Goal: Information Seeking & Learning: Learn about a topic

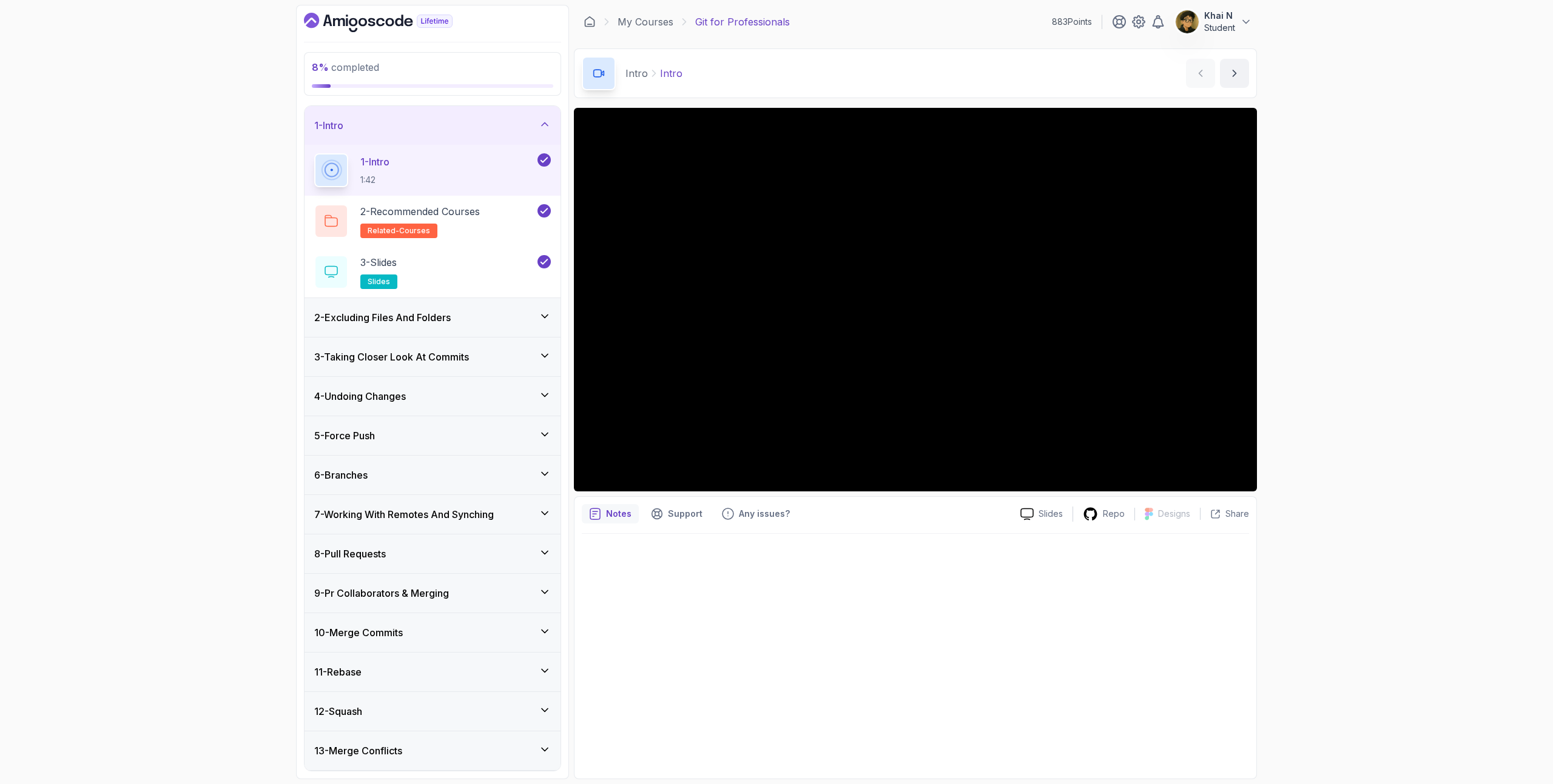
click at [407, 374] on div "3 - Taking Closer Look At Commits" at bounding box center [433, 357] width 256 height 39
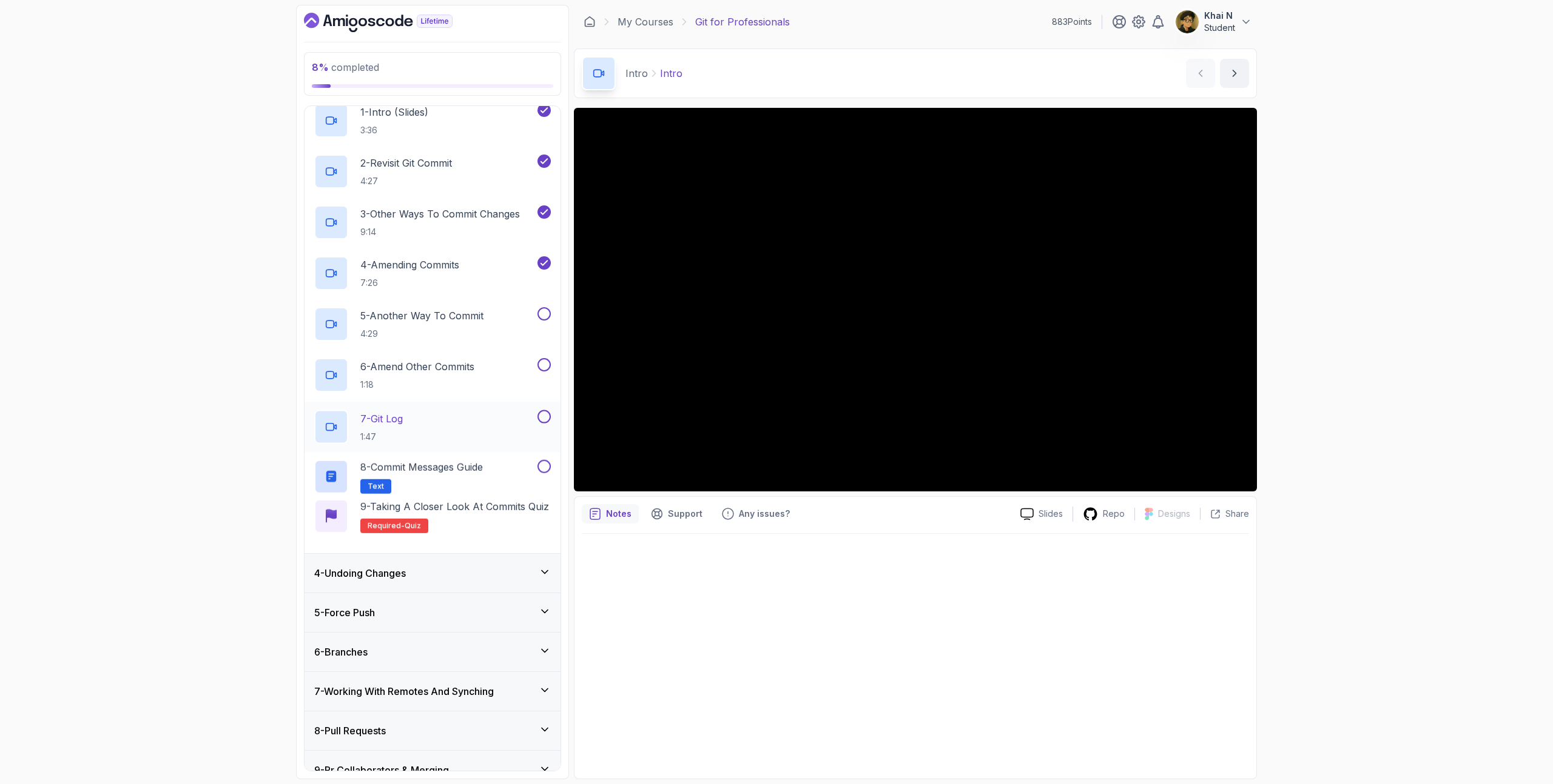
scroll to position [211, 0]
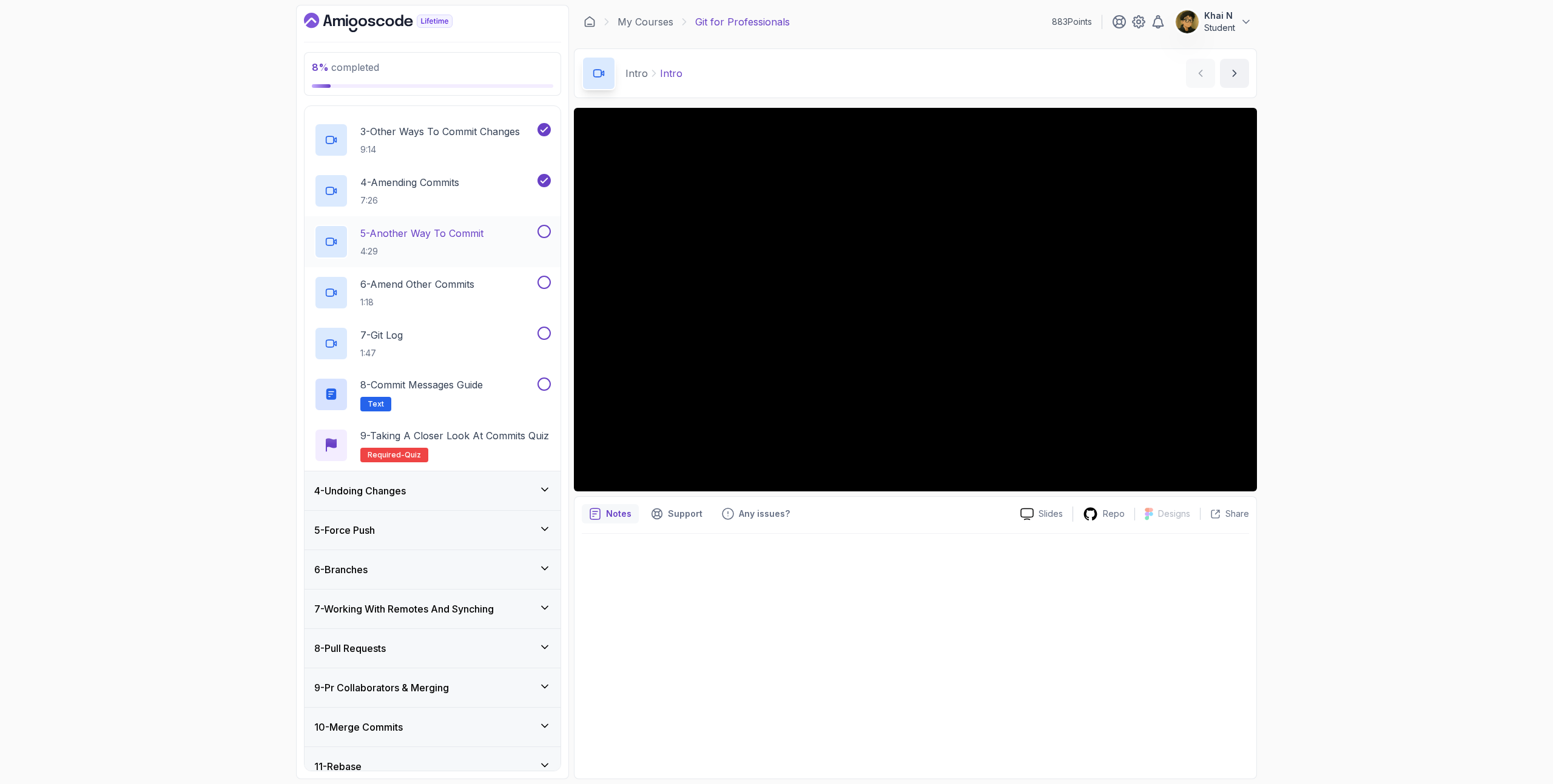
click at [452, 228] on p "5 - Another Way To Commit" at bounding box center [422, 233] width 123 height 14
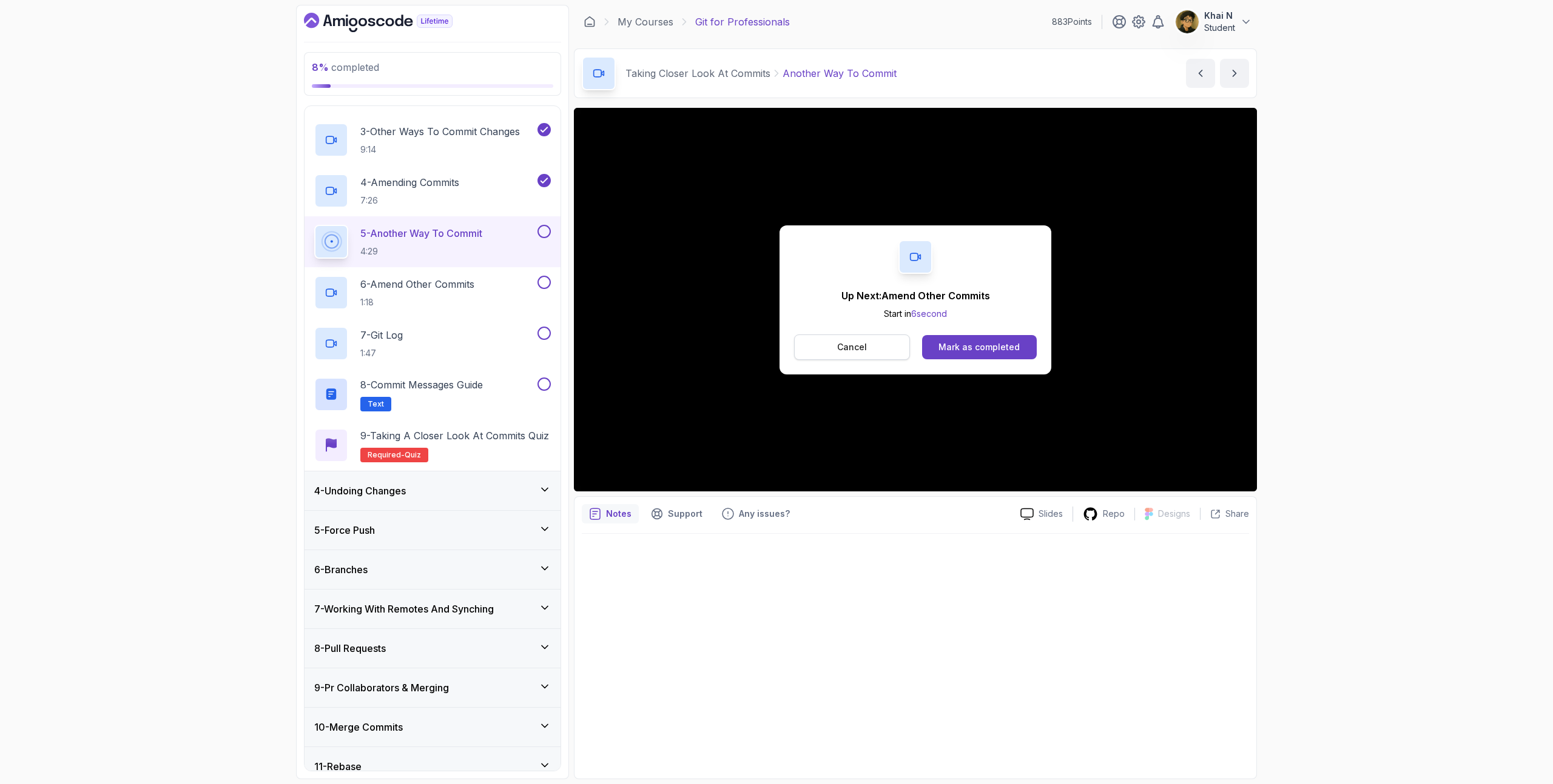
click at [866, 350] on button "Cancel" at bounding box center [852, 347] width 116 height 25
click at [1005, 348] on div "Mark as completed" at bounding box center [979, 347] width 81 height 12
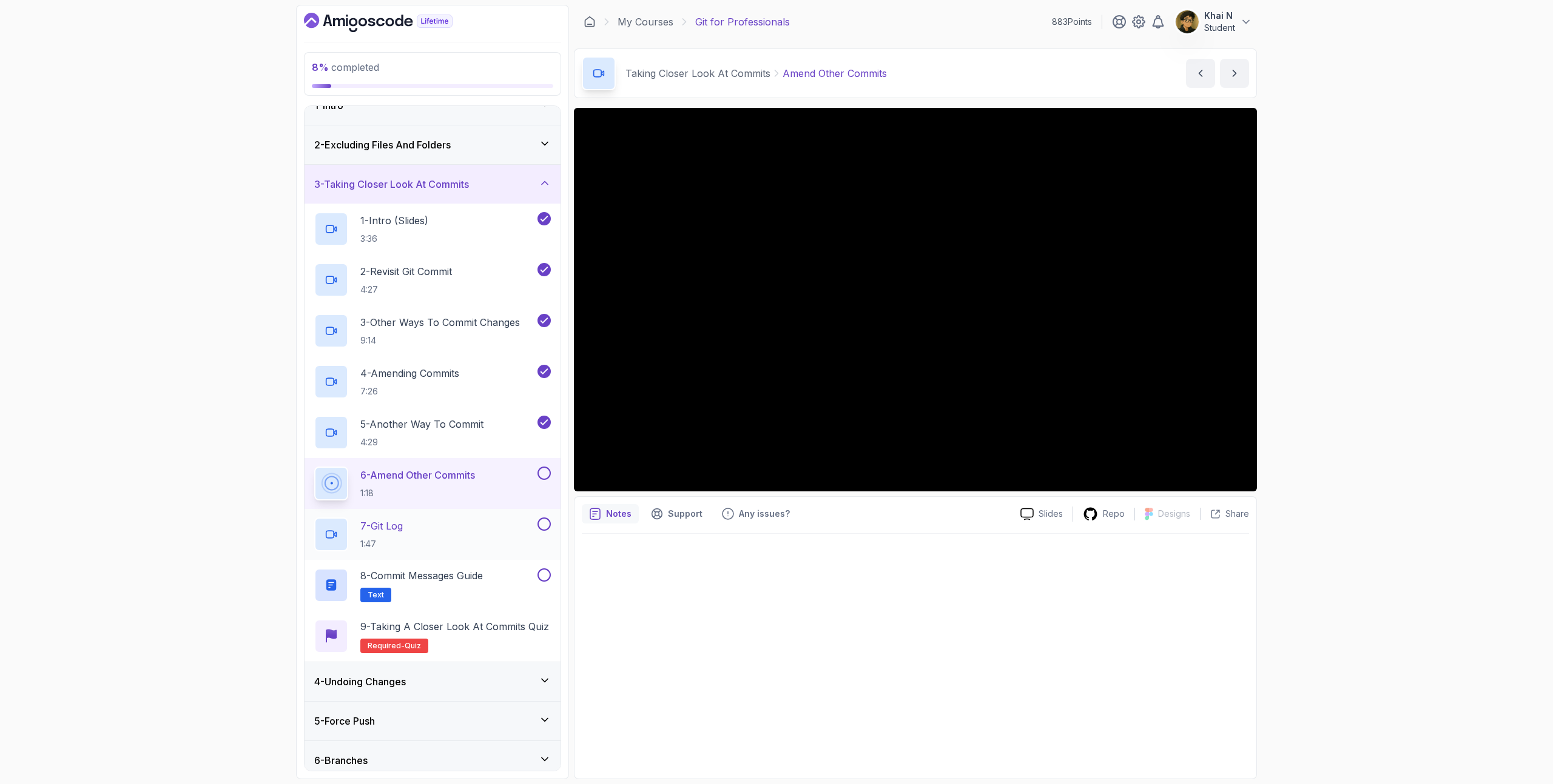
scroll to position [19, 0]
click at [1060, 492] on div "Slides Repo Designs Design not available Share Notes Support Any issues? Slides…" at bounding box center [915, 444] width 683 height 671
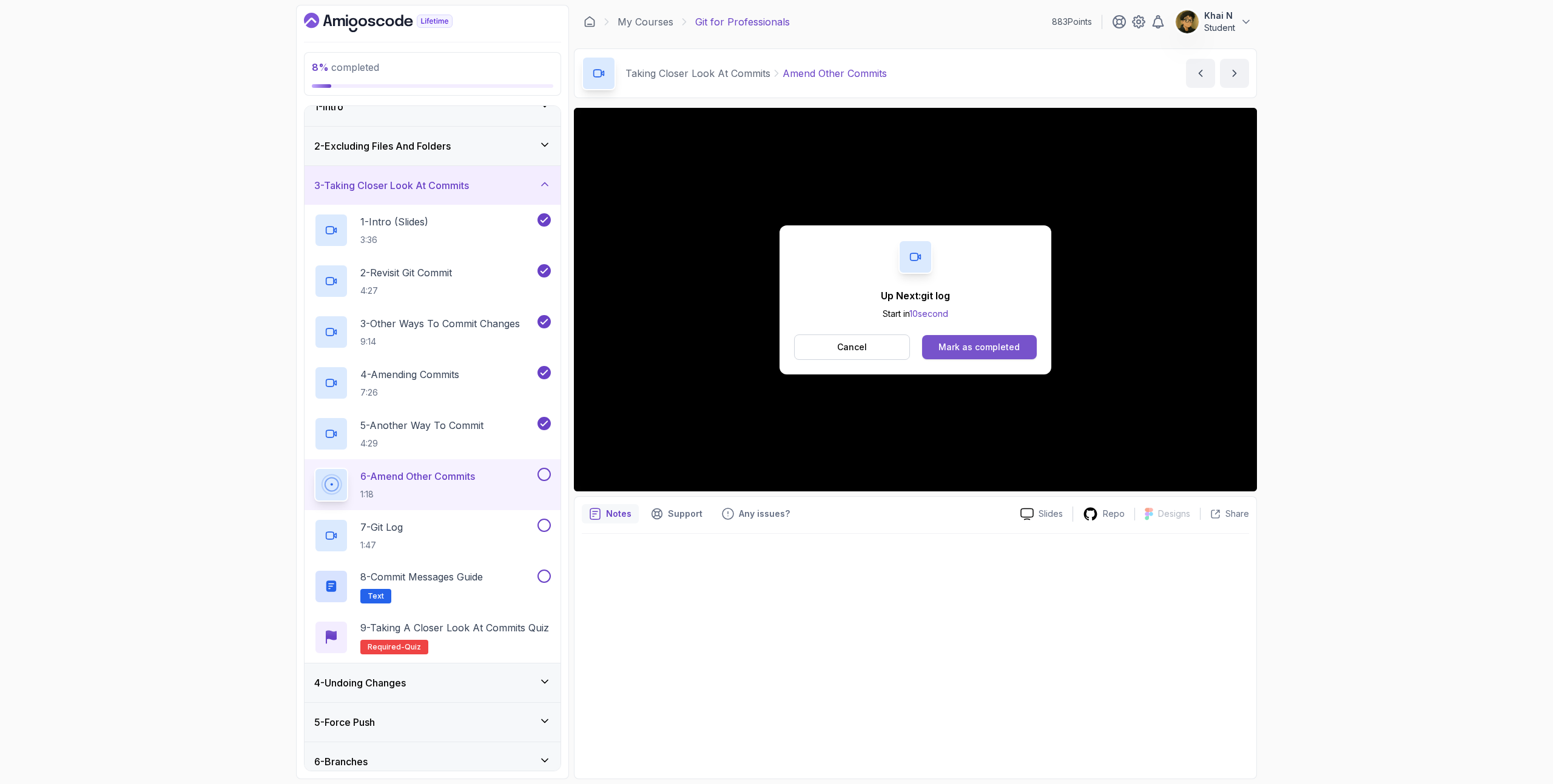
click at [1024, 336] on button "Mark as completed" at bounding box center [979, 347] width 115 height 24
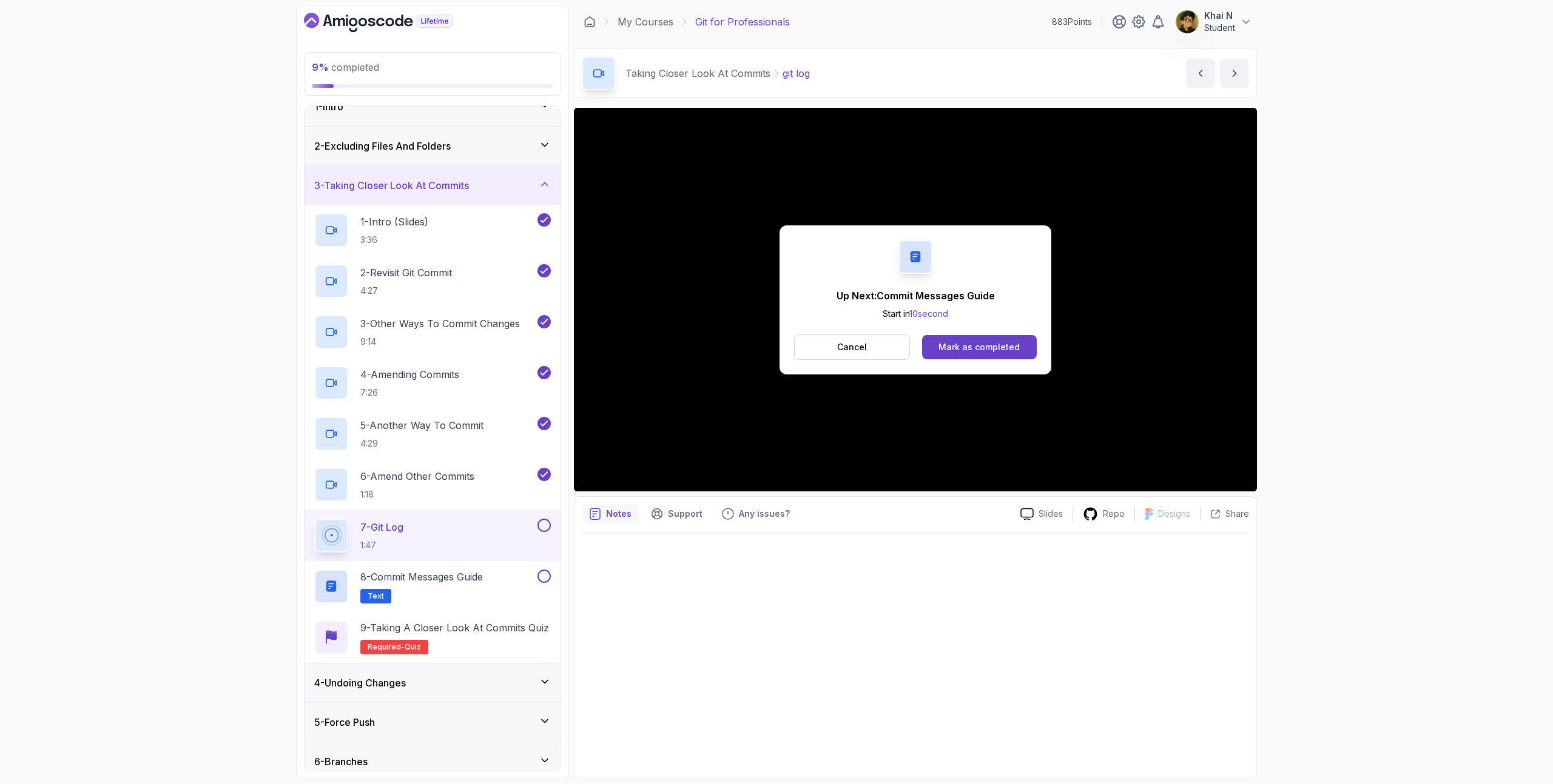
click at [1008, 333] on div "Up Next: Commit Messages Guide Start in 10 second Cancel Mark as completed" at bounding box center [915, 300] width 272 height 149
click at [1008, 345] on div "Mark as completed" at bounding box center [979, 347] width 81 height 12
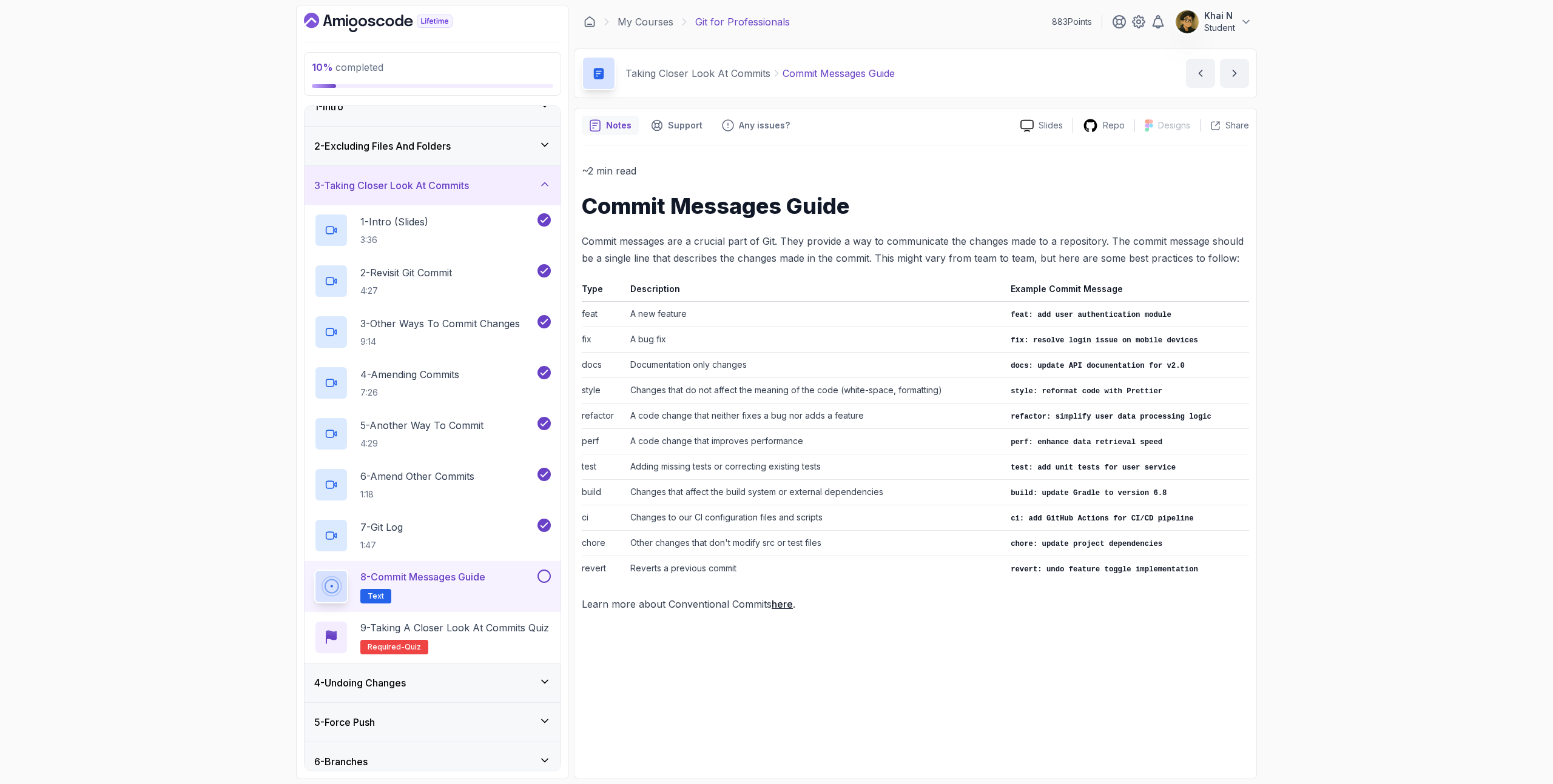
click at [539, 577] on button at bounding box center [545, 577] width 14 height 14
click at [487, 629] on p "9 - Taking a Closer Look at Commits Quiz" at bounding box center [455, 627] width 189 height 14
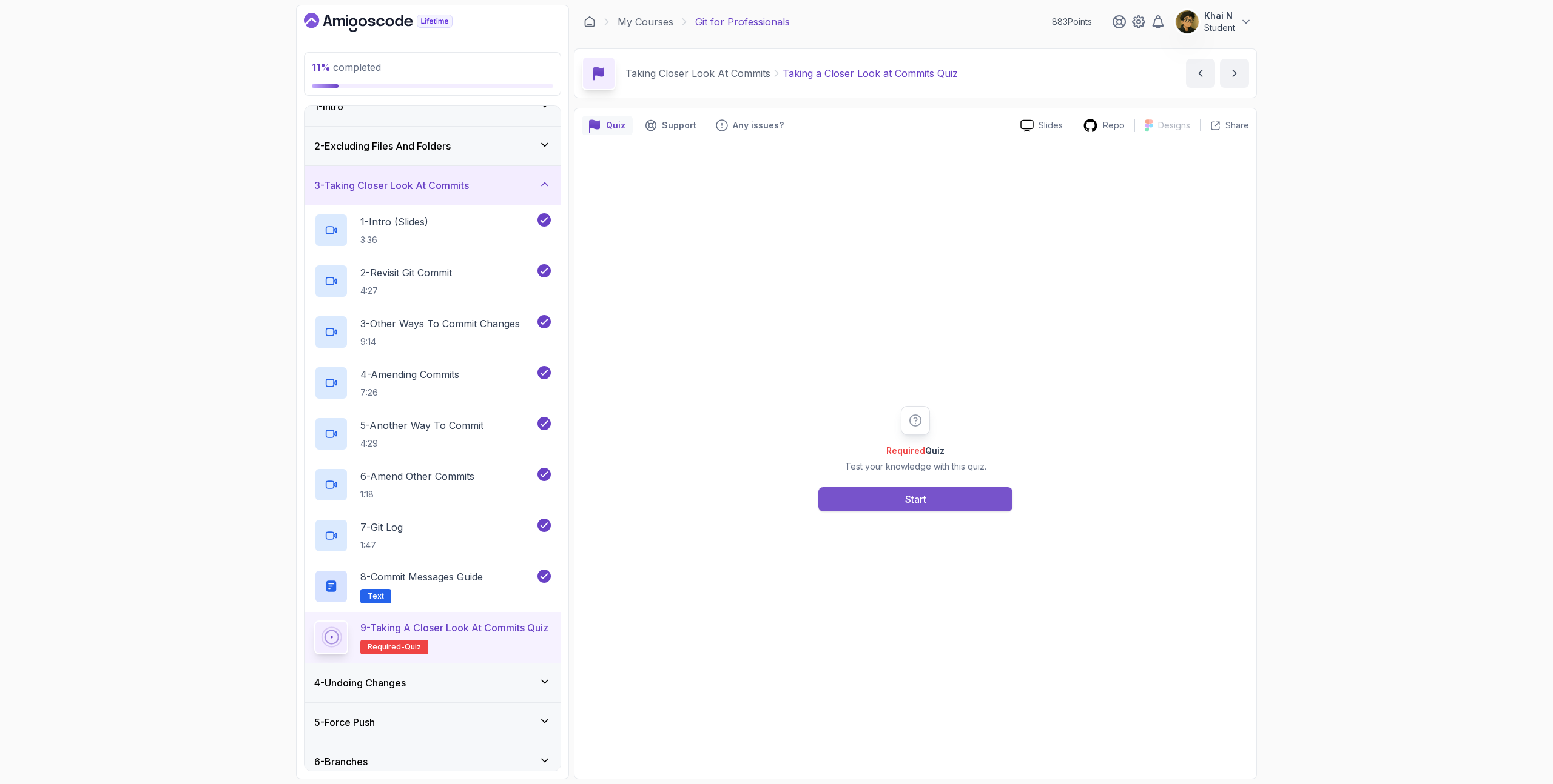
click at [890, 503] on button "Start" at bounding box center [915, 499] width 194 height 24
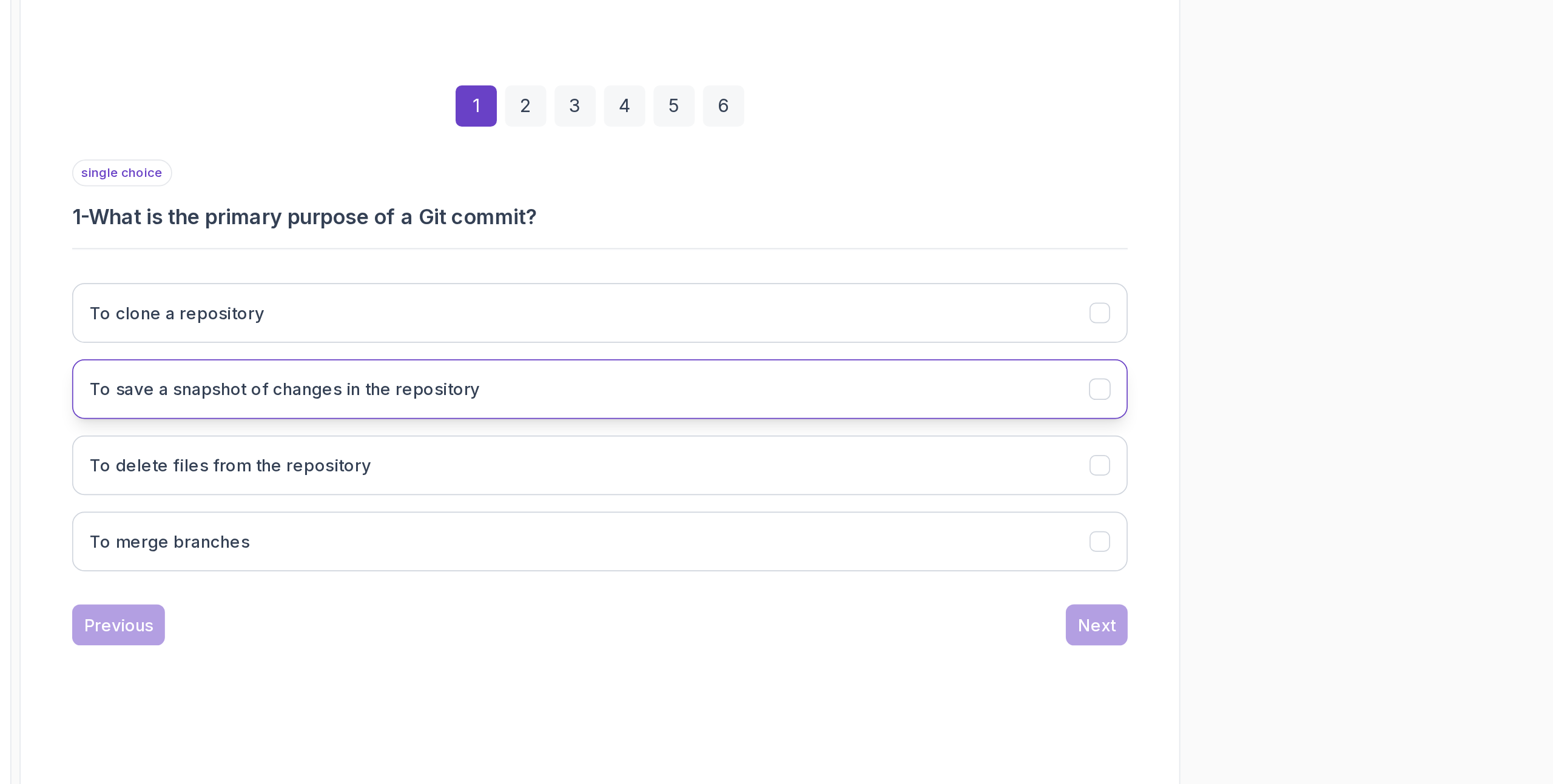
click at [1100, 480] on button "To save a snapshot of changes in the repository" at bounding box center [915, 483] width 621 height 35
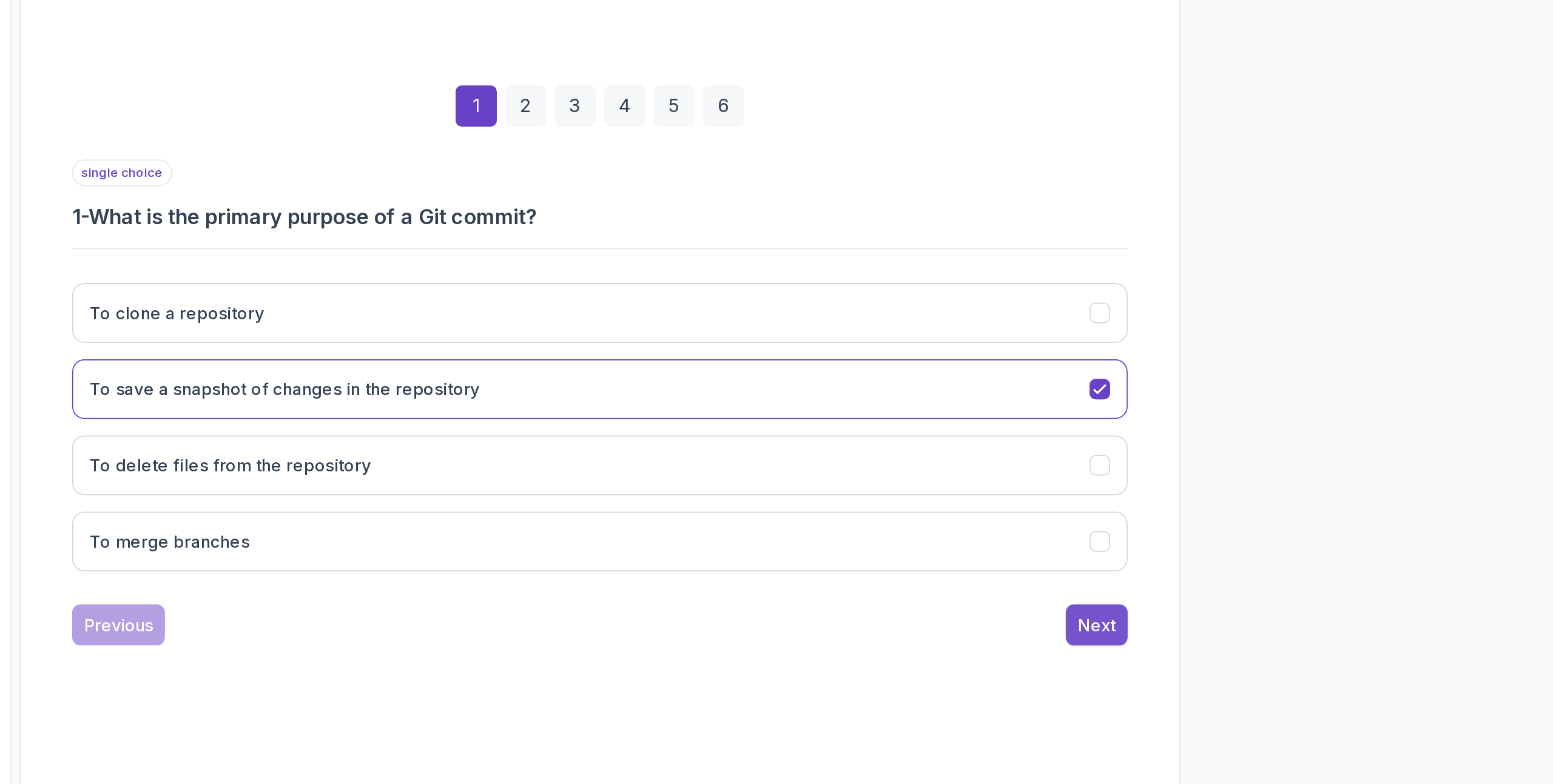
click at [1197, 617] on div "Next" at bounding box center [1207, 621] width 22 height 14
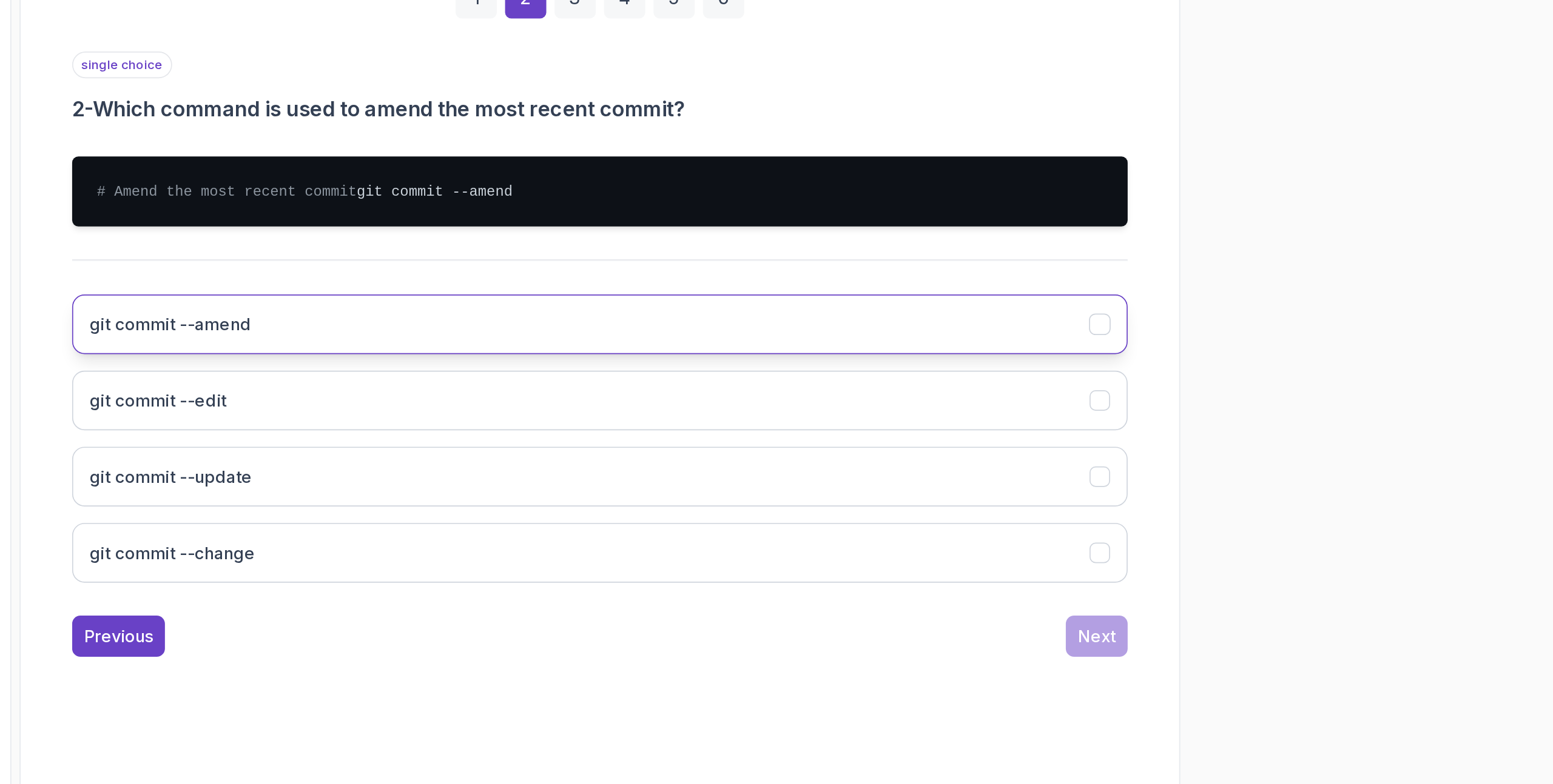
click at [949, 487] on button "git commit --amend" at bounding box center [915, 473] width 621 height 35
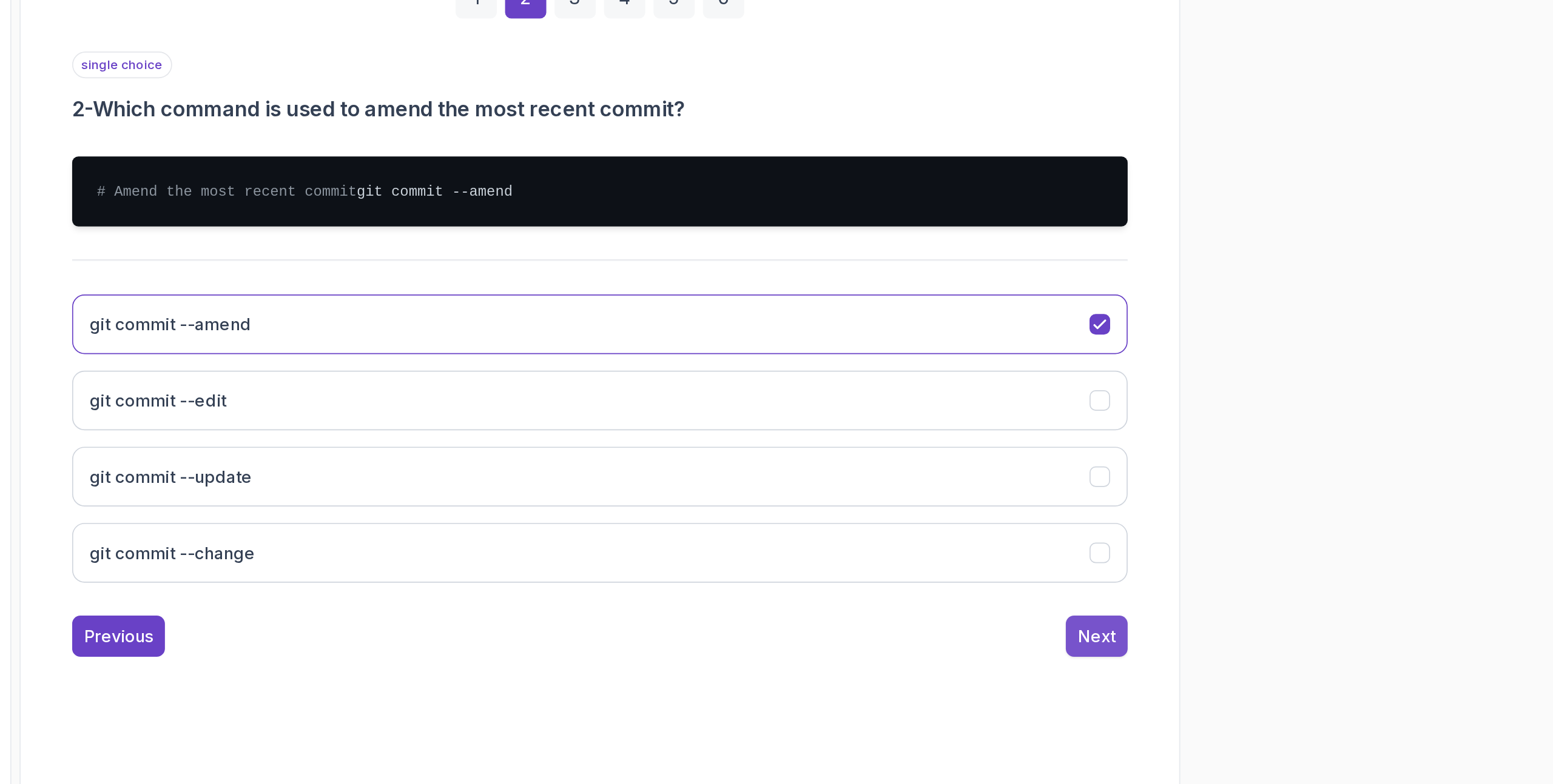
click at [1212, 661] on div "Next" at bounding box center [1207, 656] width 22 height 14
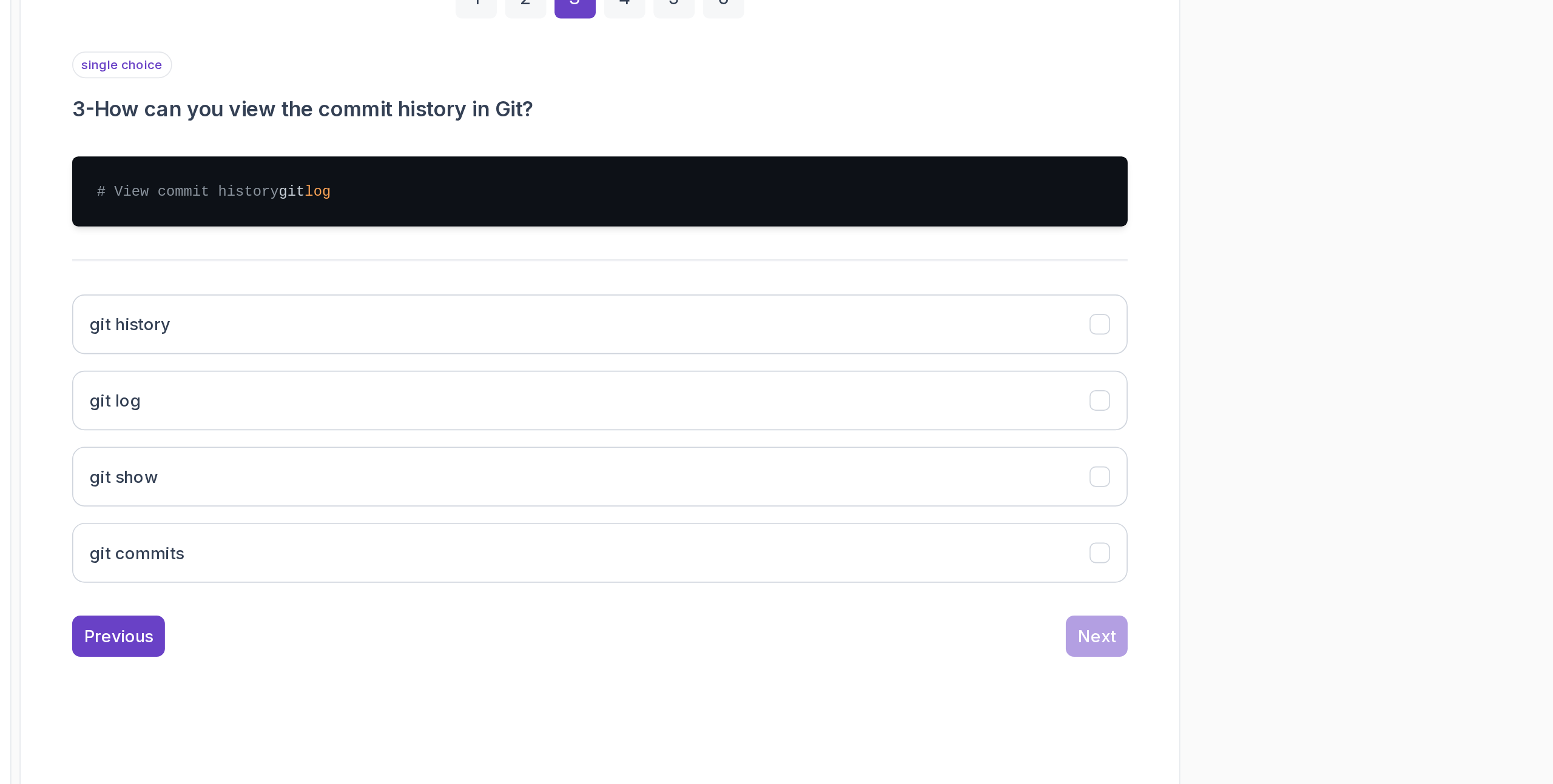
click at [900, 347] on h3 "3 - How can you view the commit history in Git?" at bounding box center [915, 346] width 621 height 17
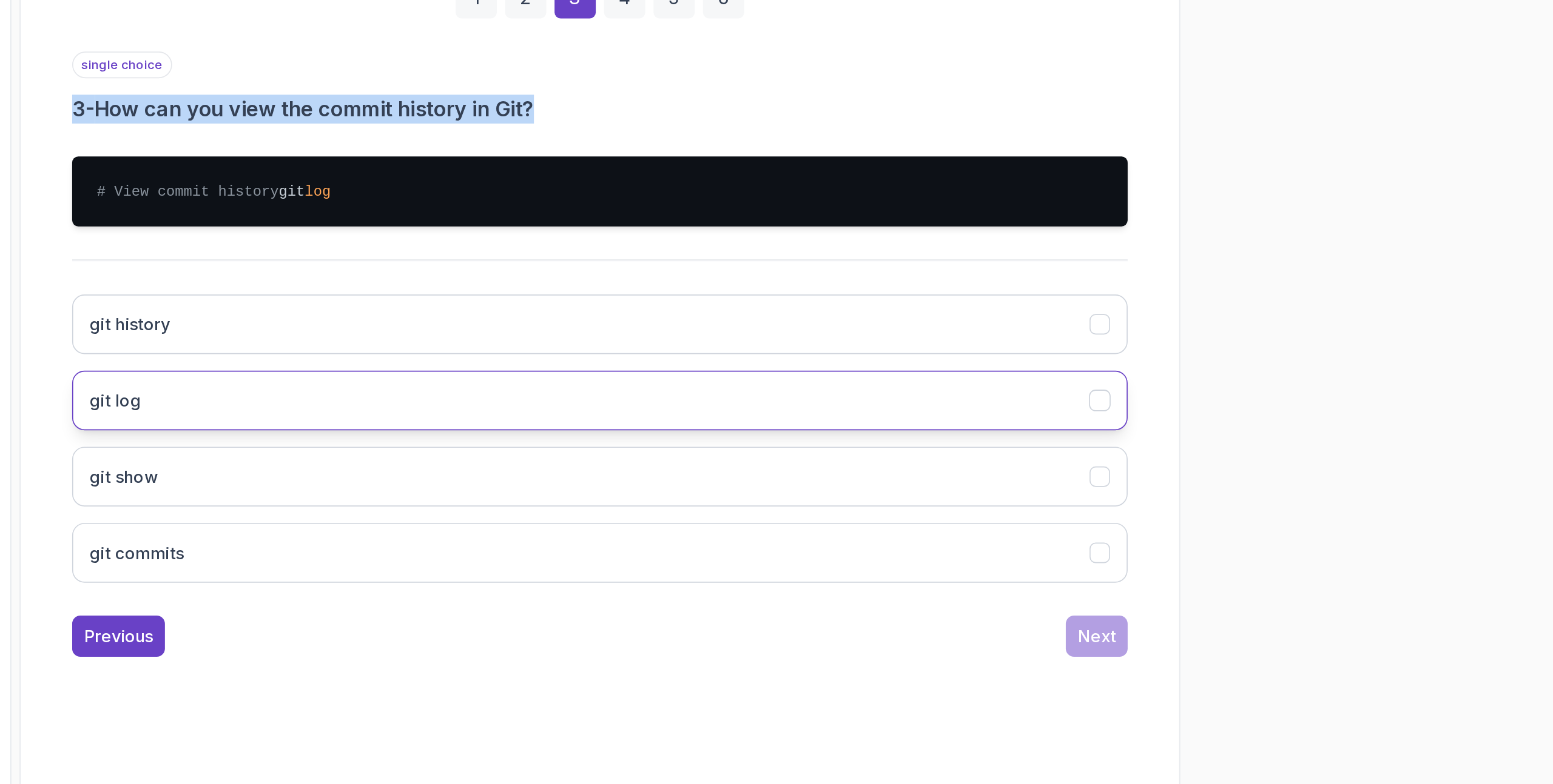
click at [765, 528] on button "git log" at bounding box center [915, 518] width 621 height 35
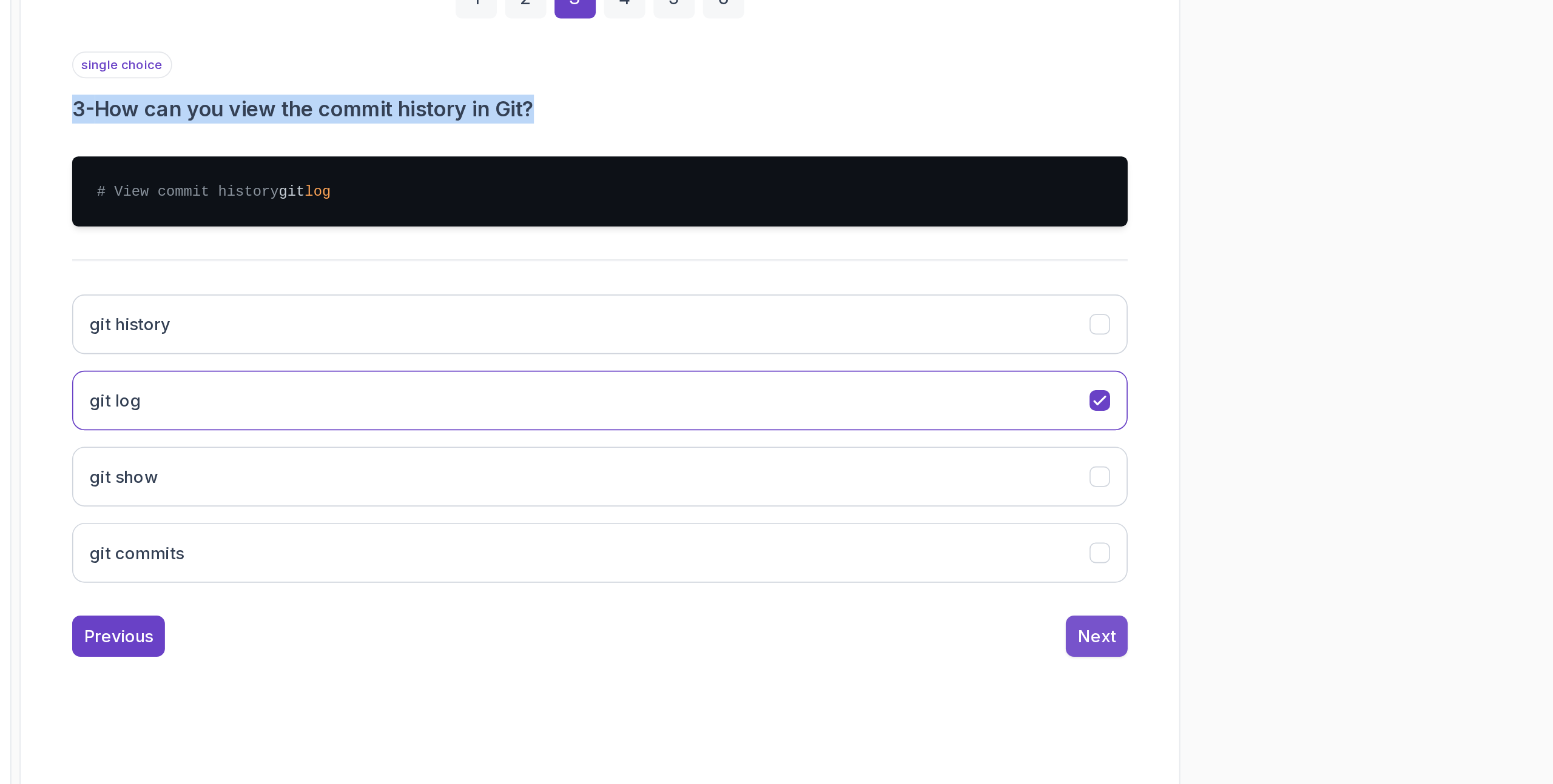
click at [1197, 664] on div "Next" at bounding box center [1207, 656] width 22 height 14
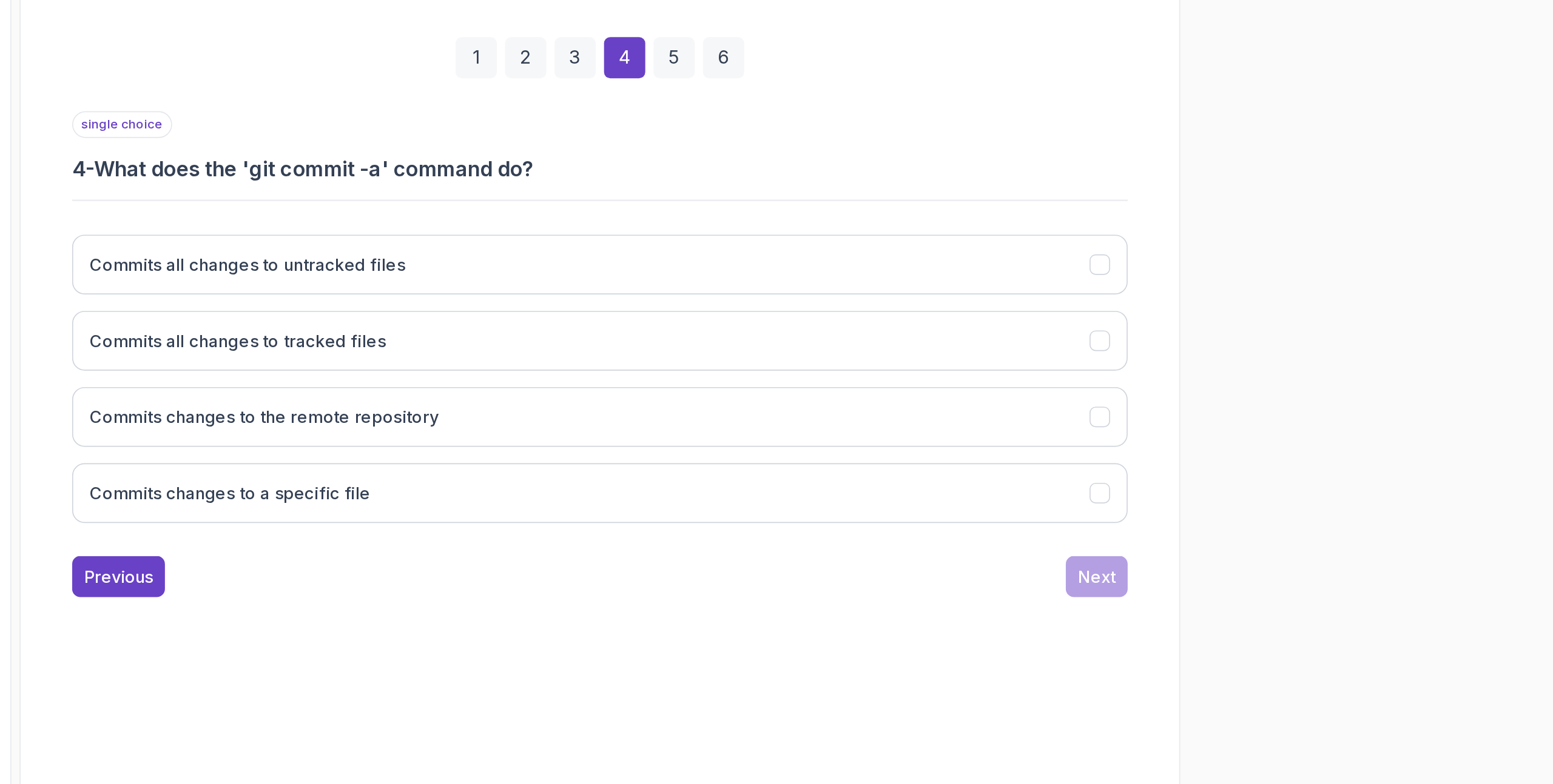
click at [824, 387] on h3 "4 - What does the 'git commit -a' command do?" at bounding box center [915, 381] width 621 height 17
click at [790, 618] on div "Previous Next" at bounding box center [915, 621] width 621 height 24
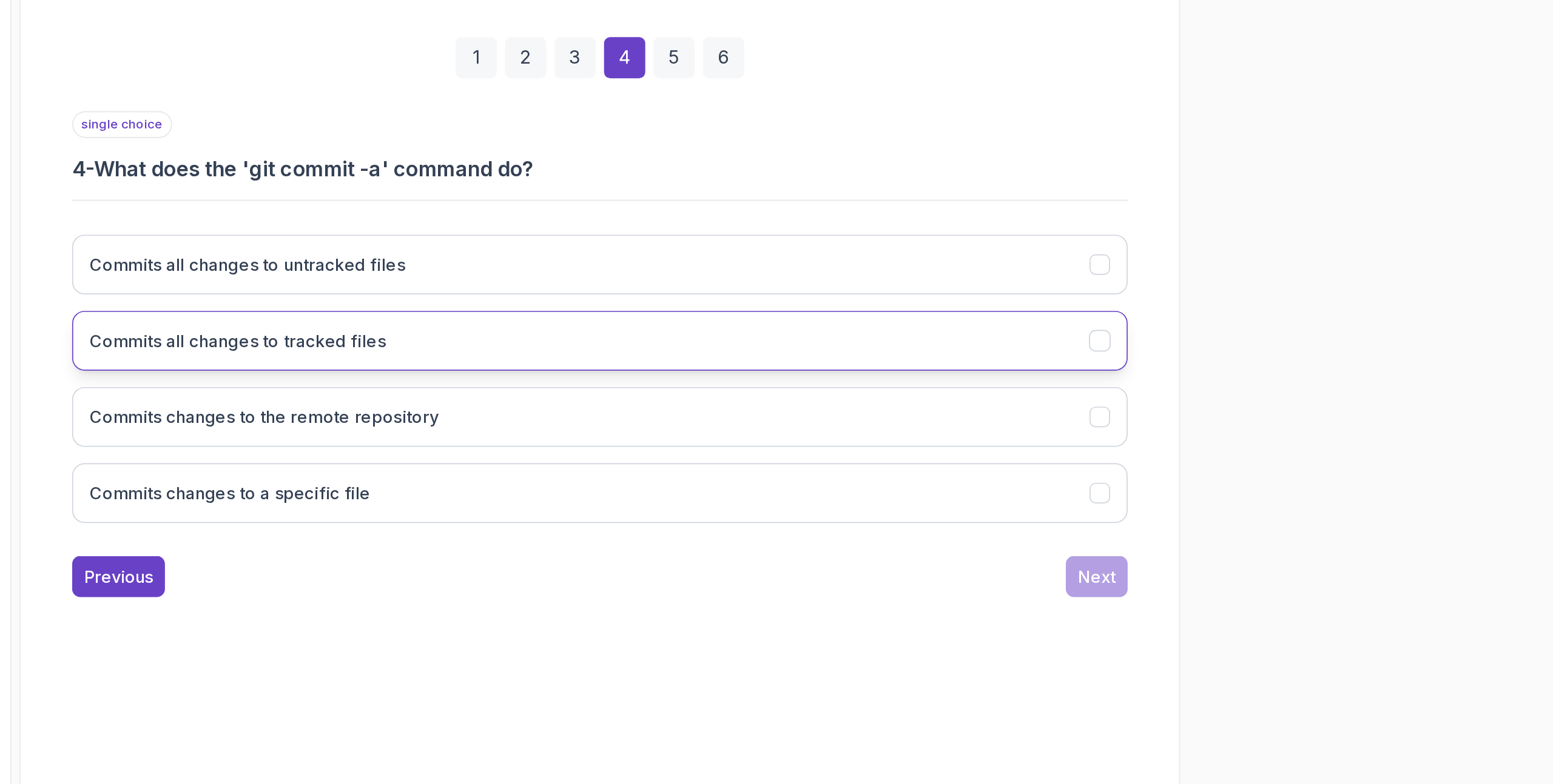
click at [806, 480] on button "Commits all changes to tracked files" at bounding box center [915, 483] width 621 height 35
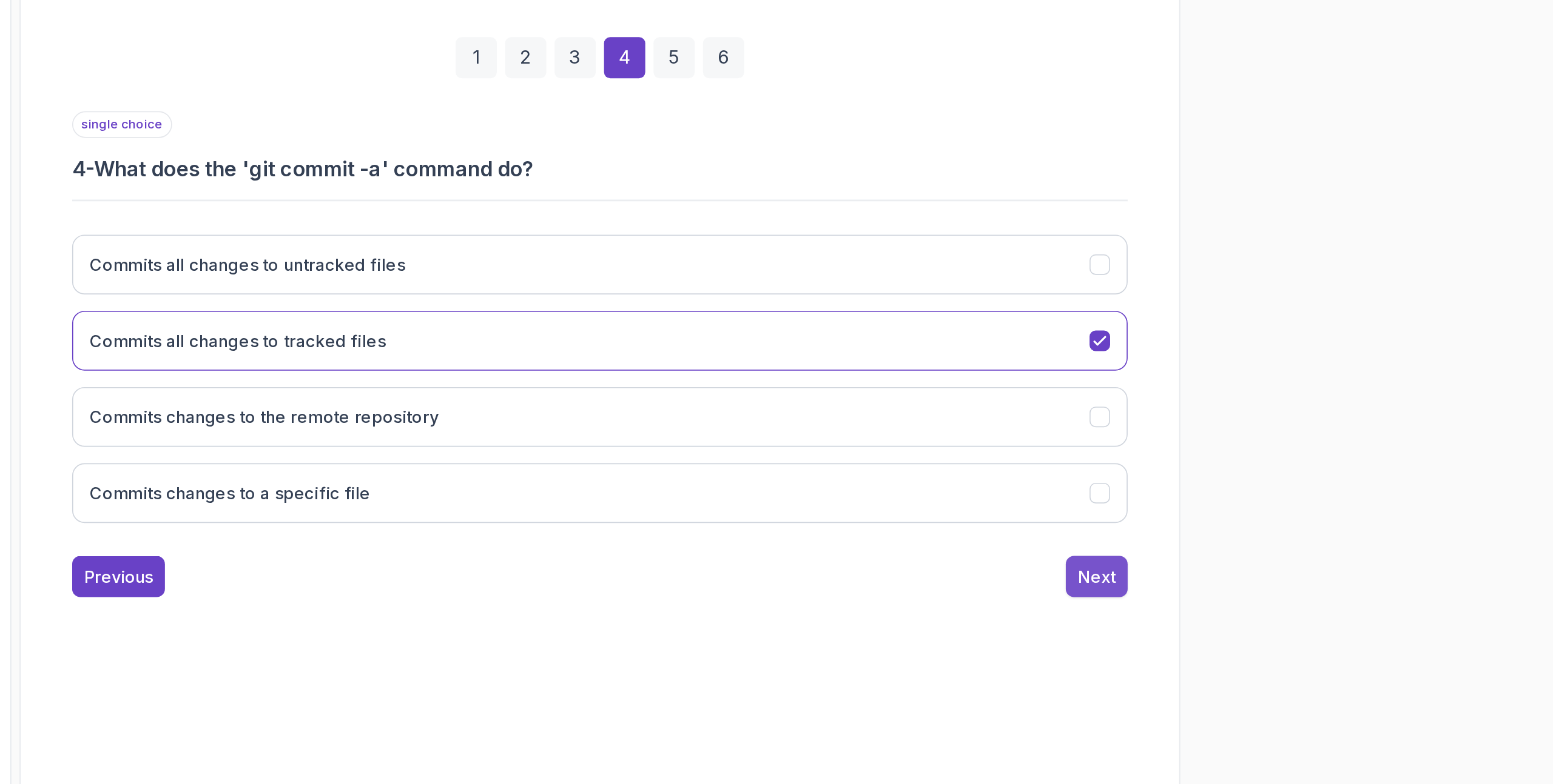
click at [1213, 632] on button "Next" at bounding box center [1208, 621] width 37 height 24
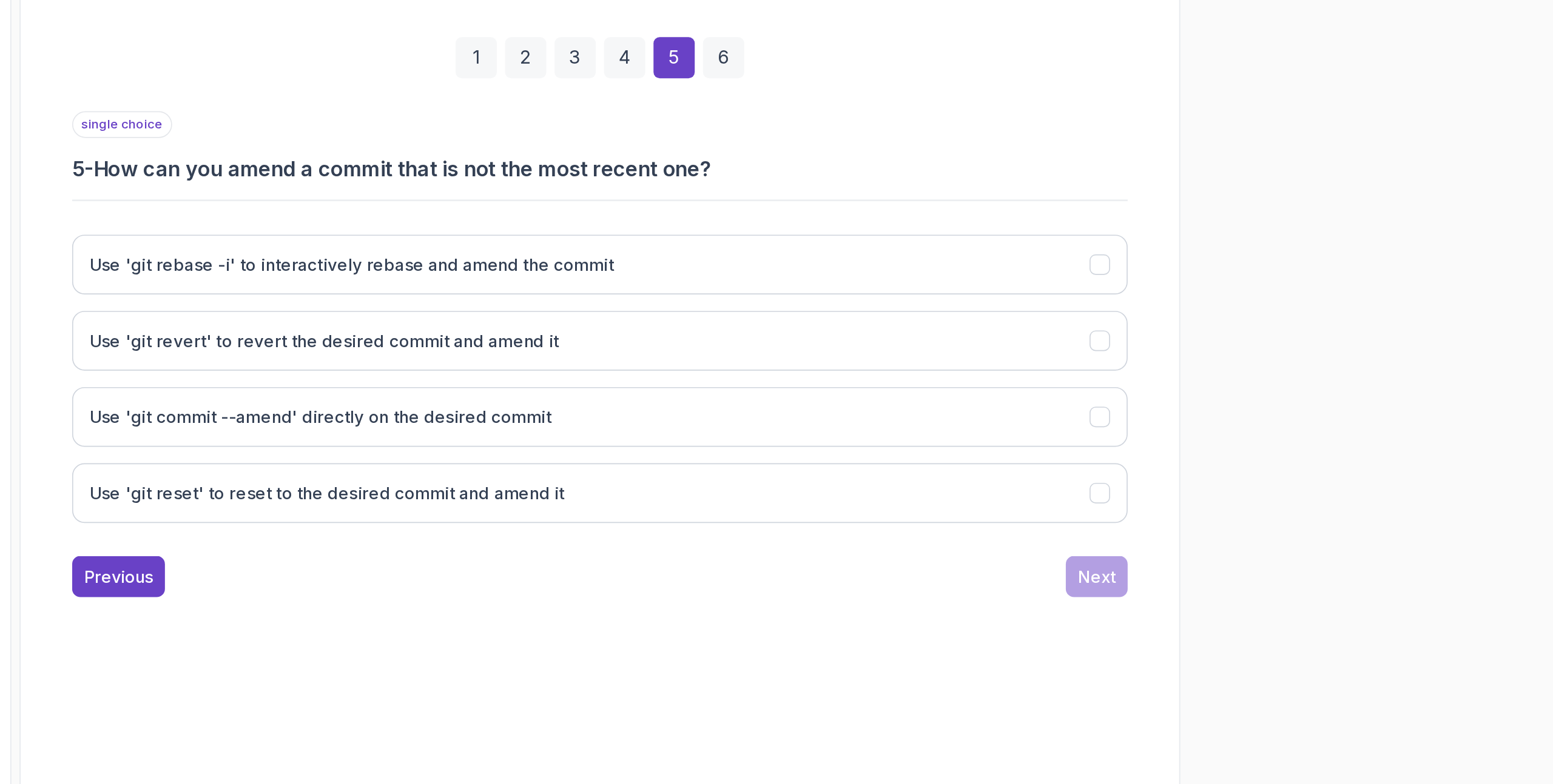
click at [928, 382] on h3 "5 - How can you amend a commit that is not the most recent one?" at bounding box center [915, 381] width 621 height 17
click at [935, 392] on div "single choice 5 - How can you amend a commit that is not the most recent one? U…" at bounding box center [915, 473] width 621 height 252
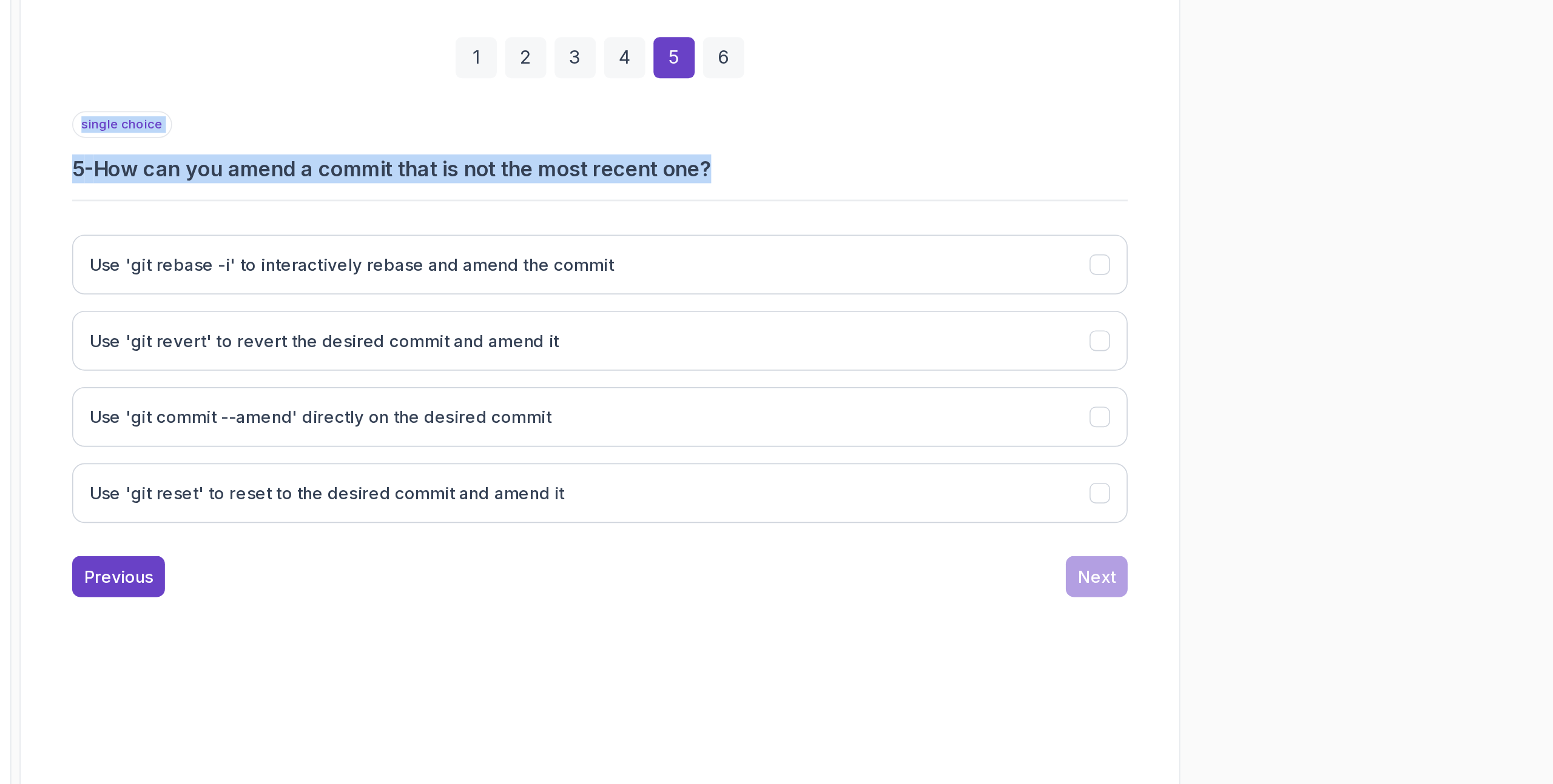
click at [935, 392] on div "single choice 5 - How can you amend a commit that is not the most recent one? U…" at bounding box center [915, 473] width 621 height 252
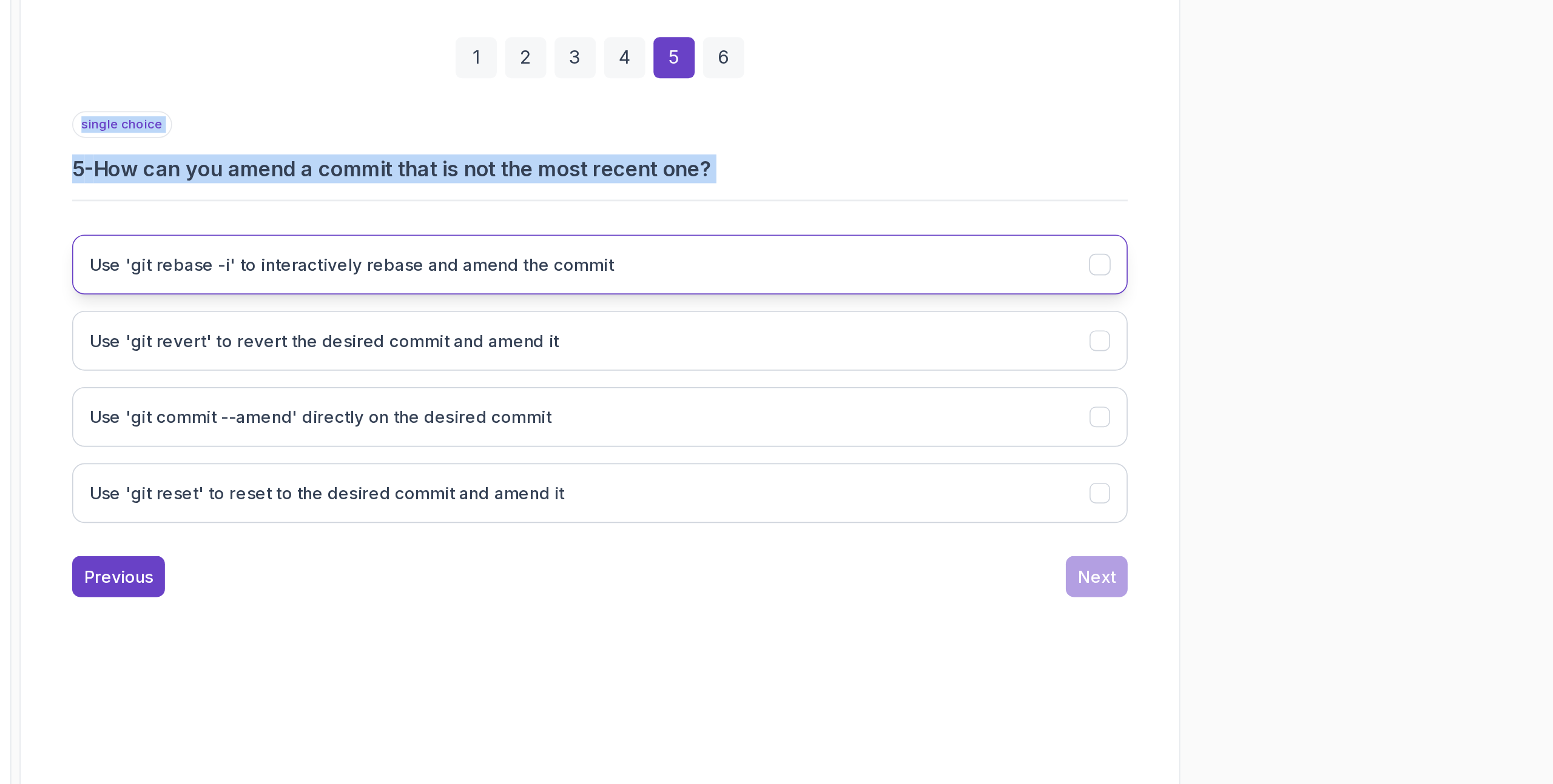
click at [875, 448] on button "Use 'git rebase -i' to interactively rebase and amend the commit" at bounding box center [915, 438] width 621 height 35
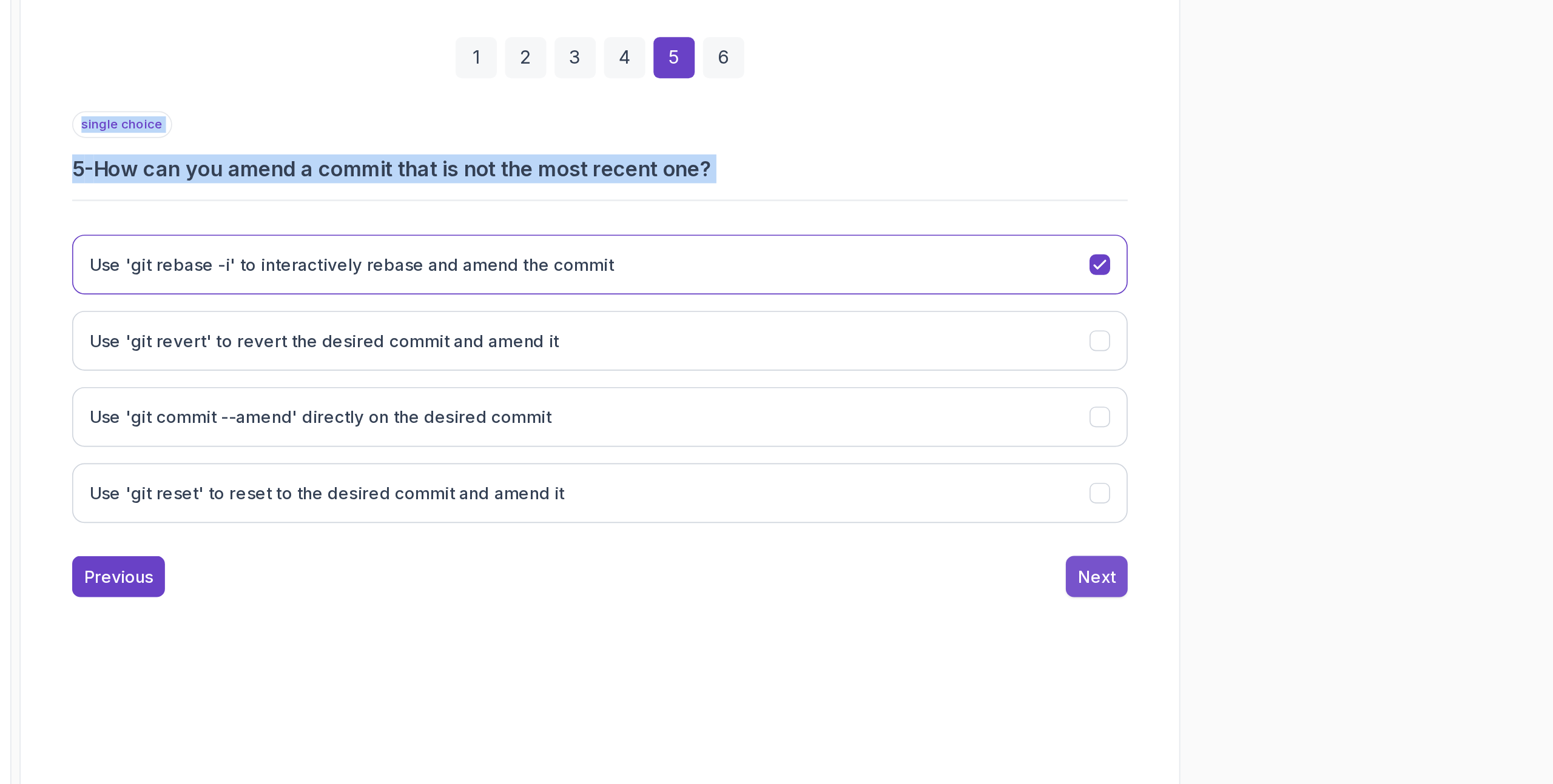
click at [1201, 625] on div "Next" at bounding box center [1207, 621] width 22 height 14
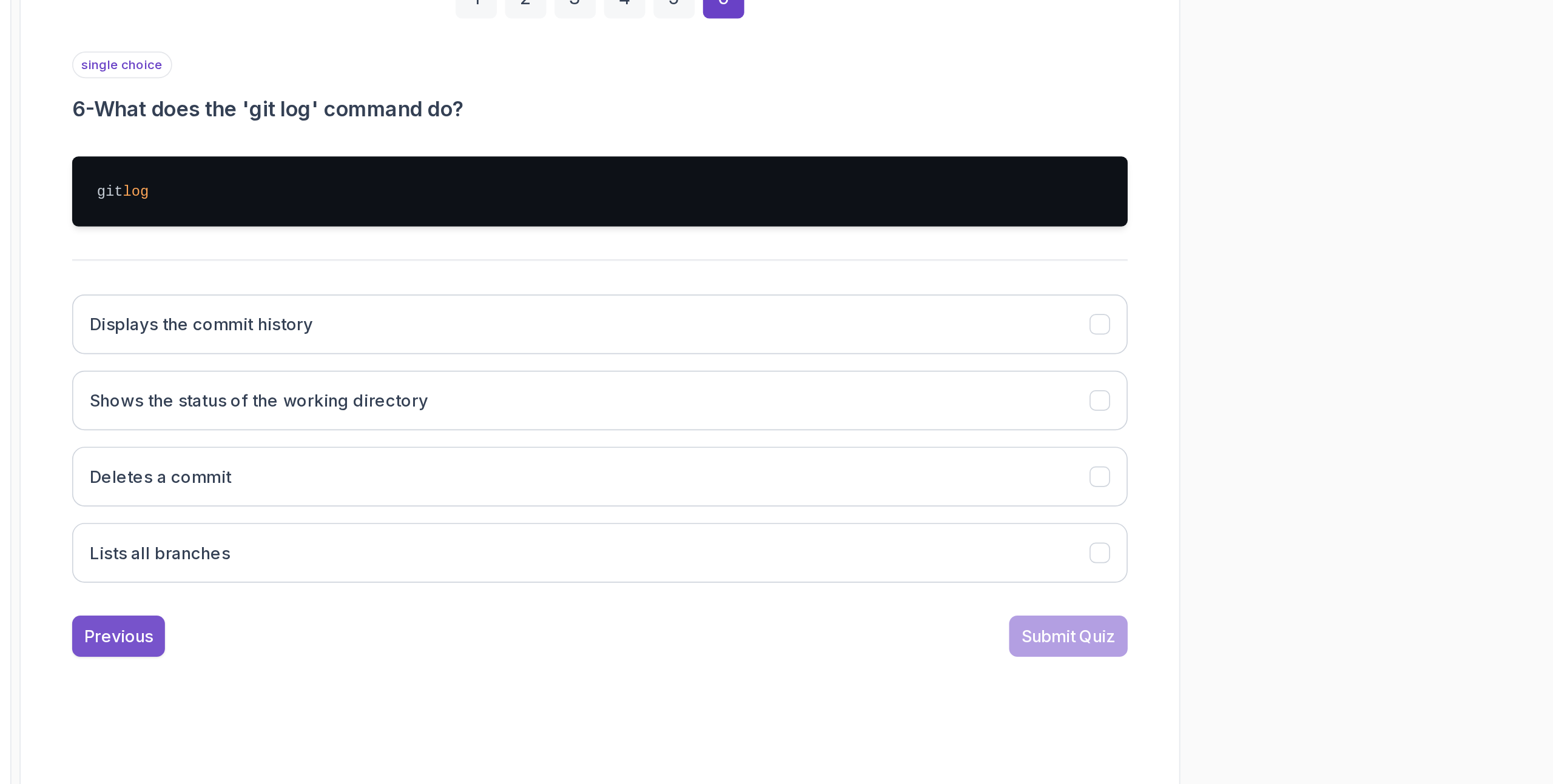
click at [652, 653] on button "Previous" at bounding box center [632, 656] width 55 height 24
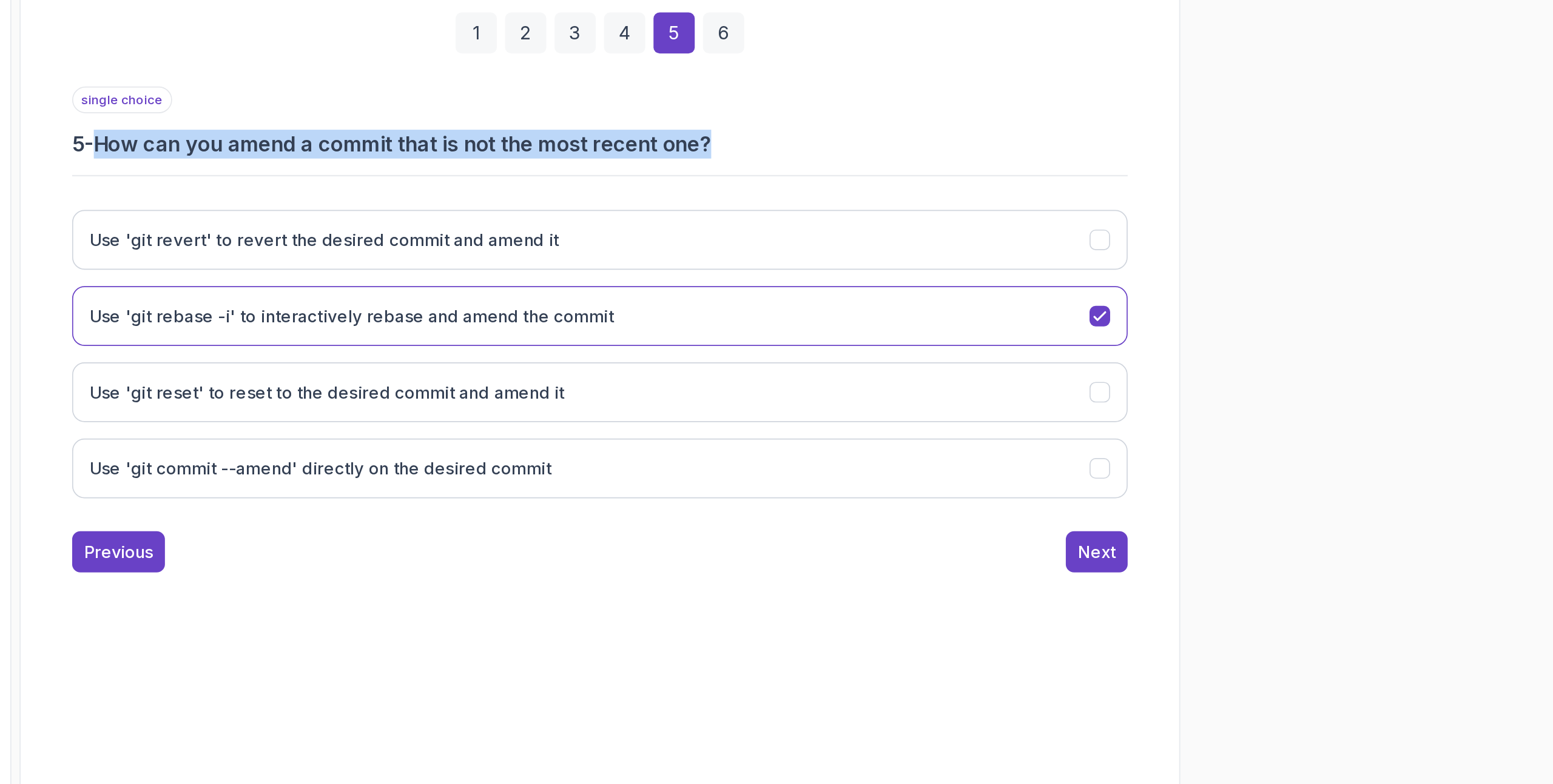
drag, startPoint x: 625, startPoint y: 379, endPoint x: 991, endPoint y: 381, distance: 366.0
click at [991, 381] on h3 "5 - How can you amend a commit that is not the most recent one?" at bounding box center [915, 381] width 621 height 17
click at [952, 379] on h3 "5 - How can you amend a commit that is not the most recent one?" at bounding box center [915, 381] width 621 height 17
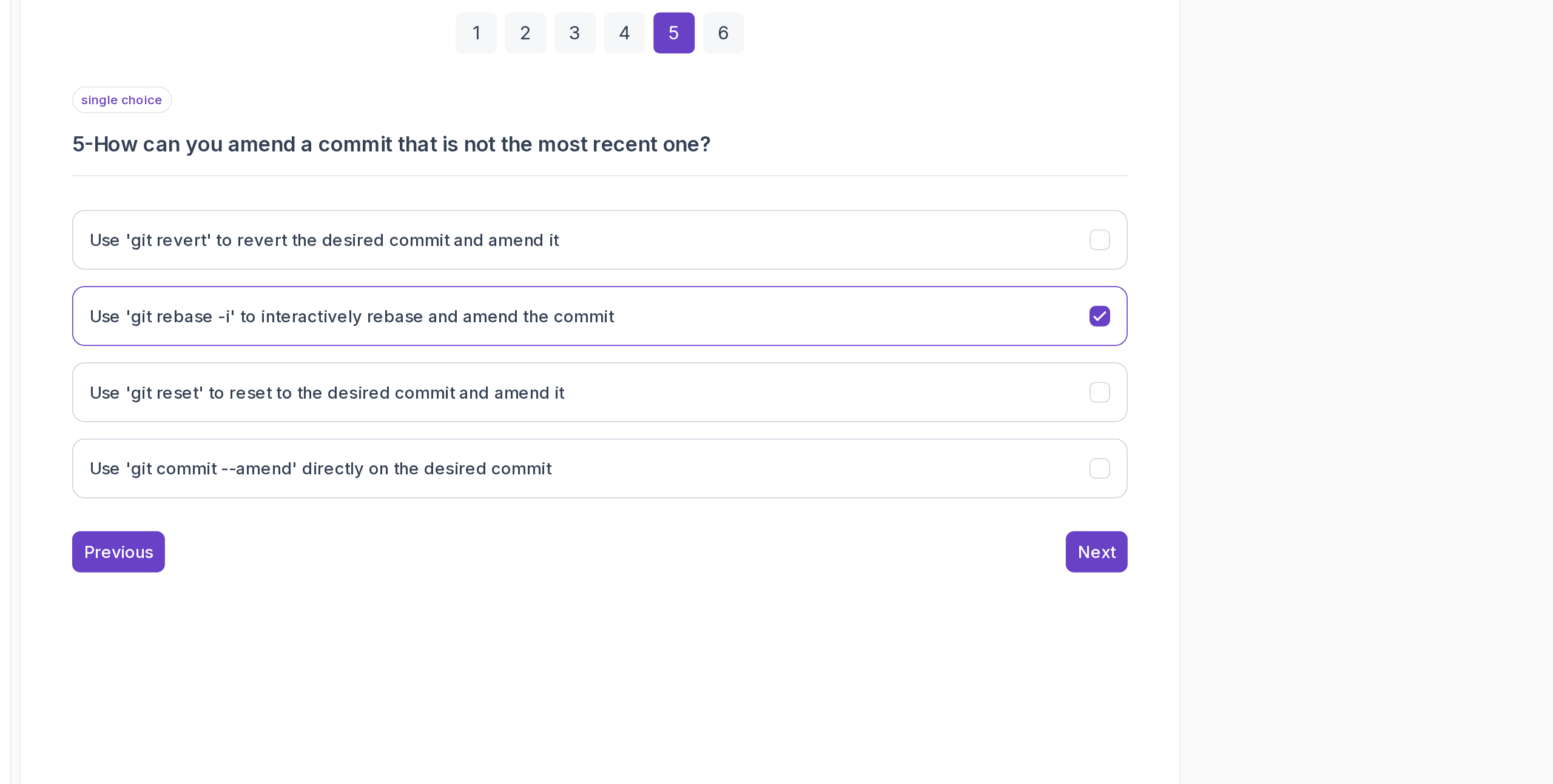
click at [952, 379] on h3 "5 - How can you amend a commit that is not the most recent one?" at bounding box center [915, 381] width 621 height 17
drag, startPoint x: 625, startPoint y: 380, endPoint x: 1082, endPoint y: 400, distance: 457.4
click at [1082, 400] on div "single choice 5 - How can you amend a commit that is not the most recent one? U…" at bounding box center [915, 473] width 621 height 252
copy div "single choice 5 -"
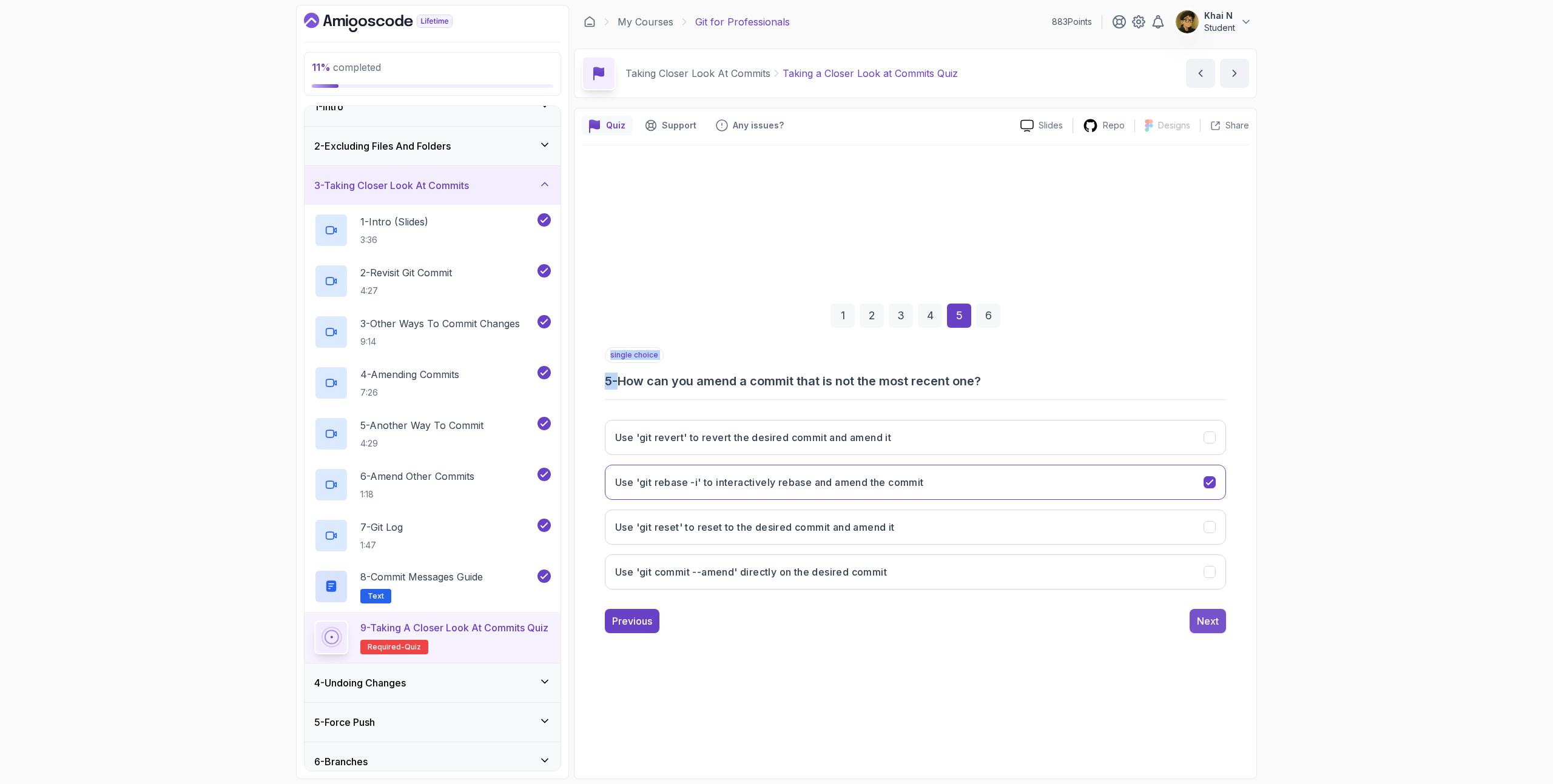
click at [1205, 617] on div "Next" at bounding box center [1207, 621] width 22 height 14
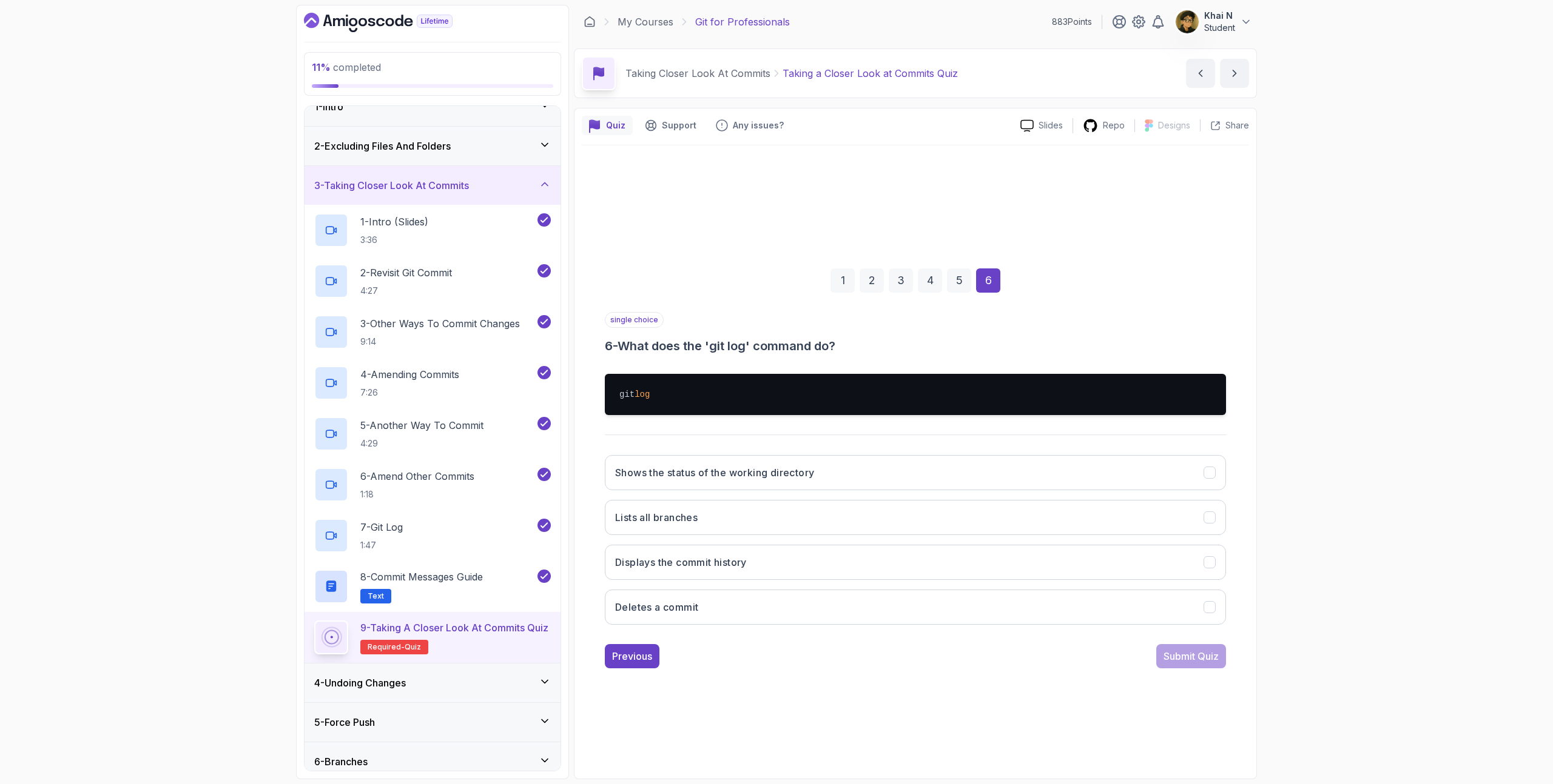
click at [772, 355] on div "single choice 6 - What does the 'git log' command do? git log Shows the status …" at bounding box center [915, 473] width 621 height 323
click at [776, 473] on h3 "Shows the status of the working directory" at bounding box center [714, 473] width 199 height 14
click at [1178, 657] on div "Submit Quiz" at bounding box center [1190, 656] width 55 height 14
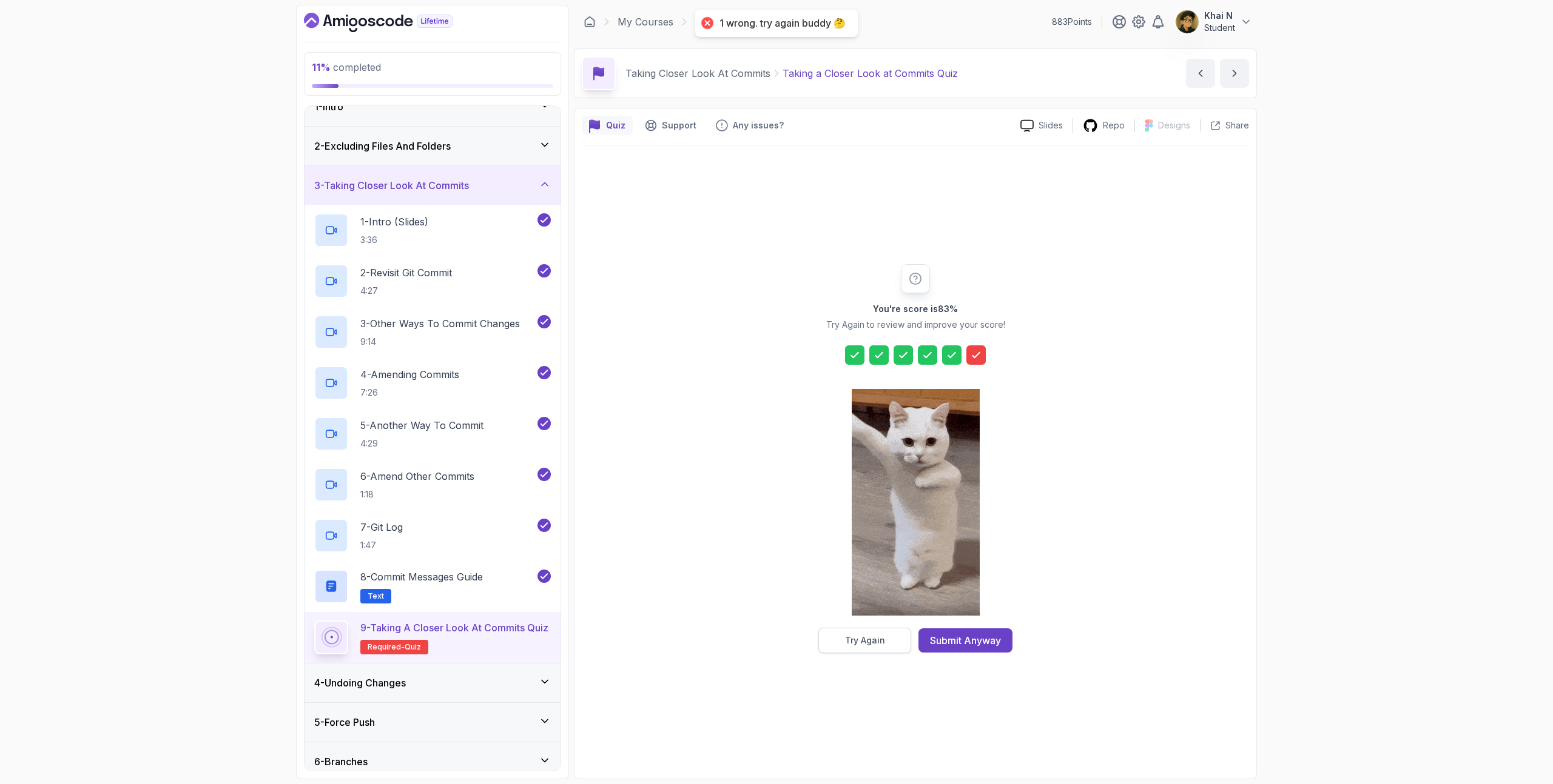
click at [898, 636] on button "Try Again" at bounding box center [864, 640] width 93 height 25
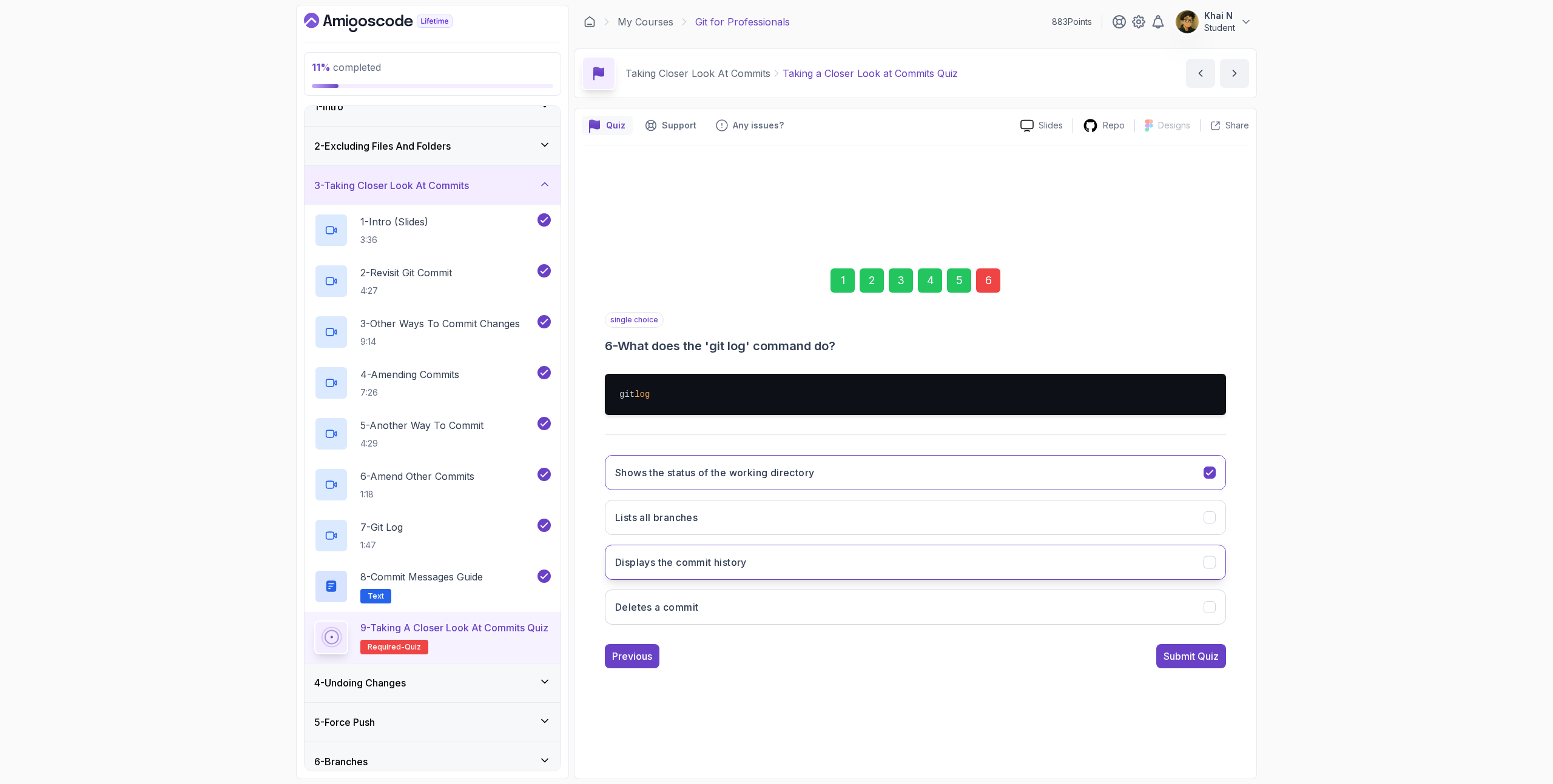
click at [793, 555] on button "Displays the commit history" at bounding box center [915, 563] width 621 height 35
click at [1178, 650] on div "Submit Quiz" at bounding box center [1190, 656] width 55 height 14
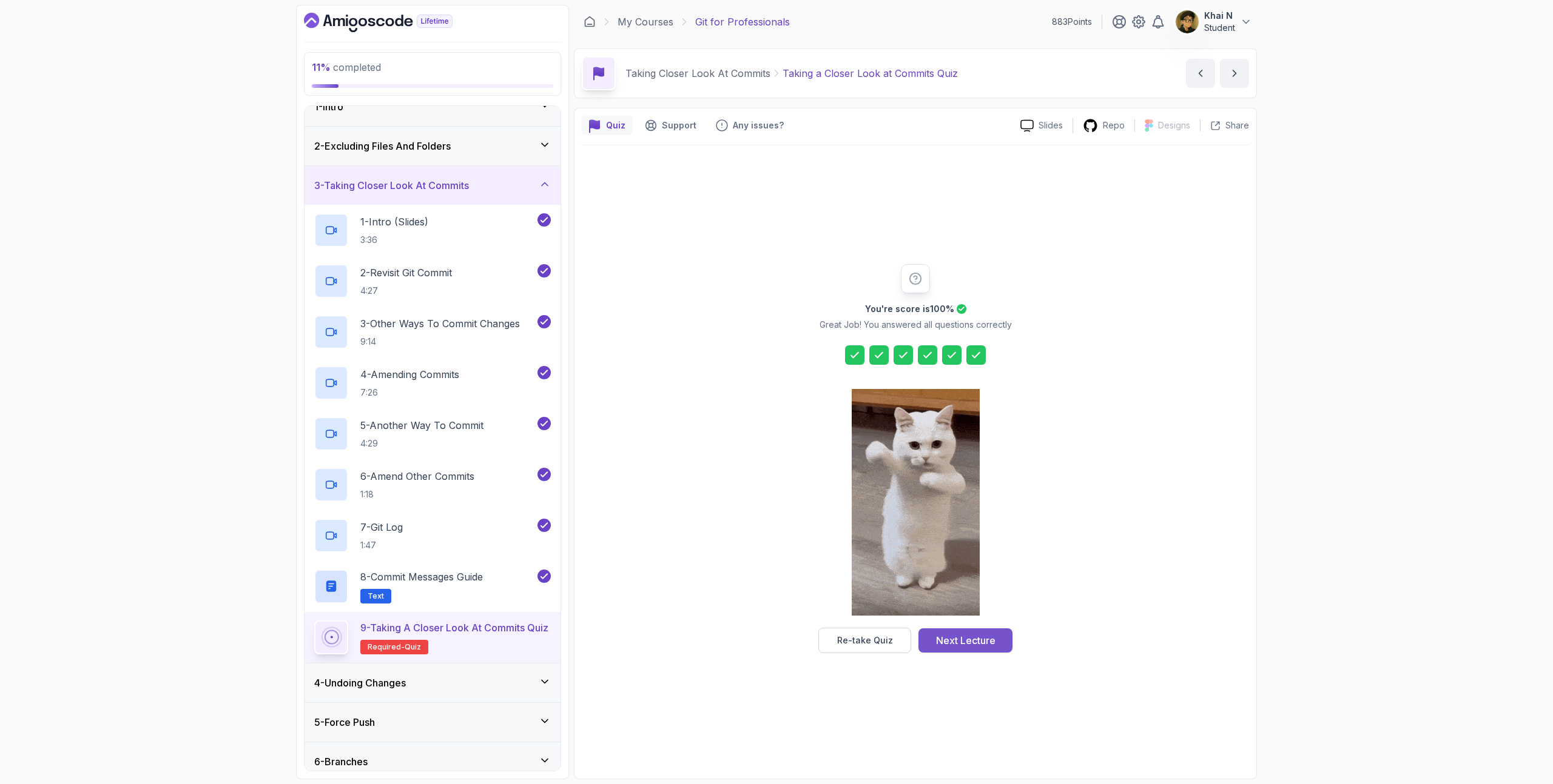
click at [948, 645] on div "Next Lecture" at bounding box center [966, 640] width 59 height 14
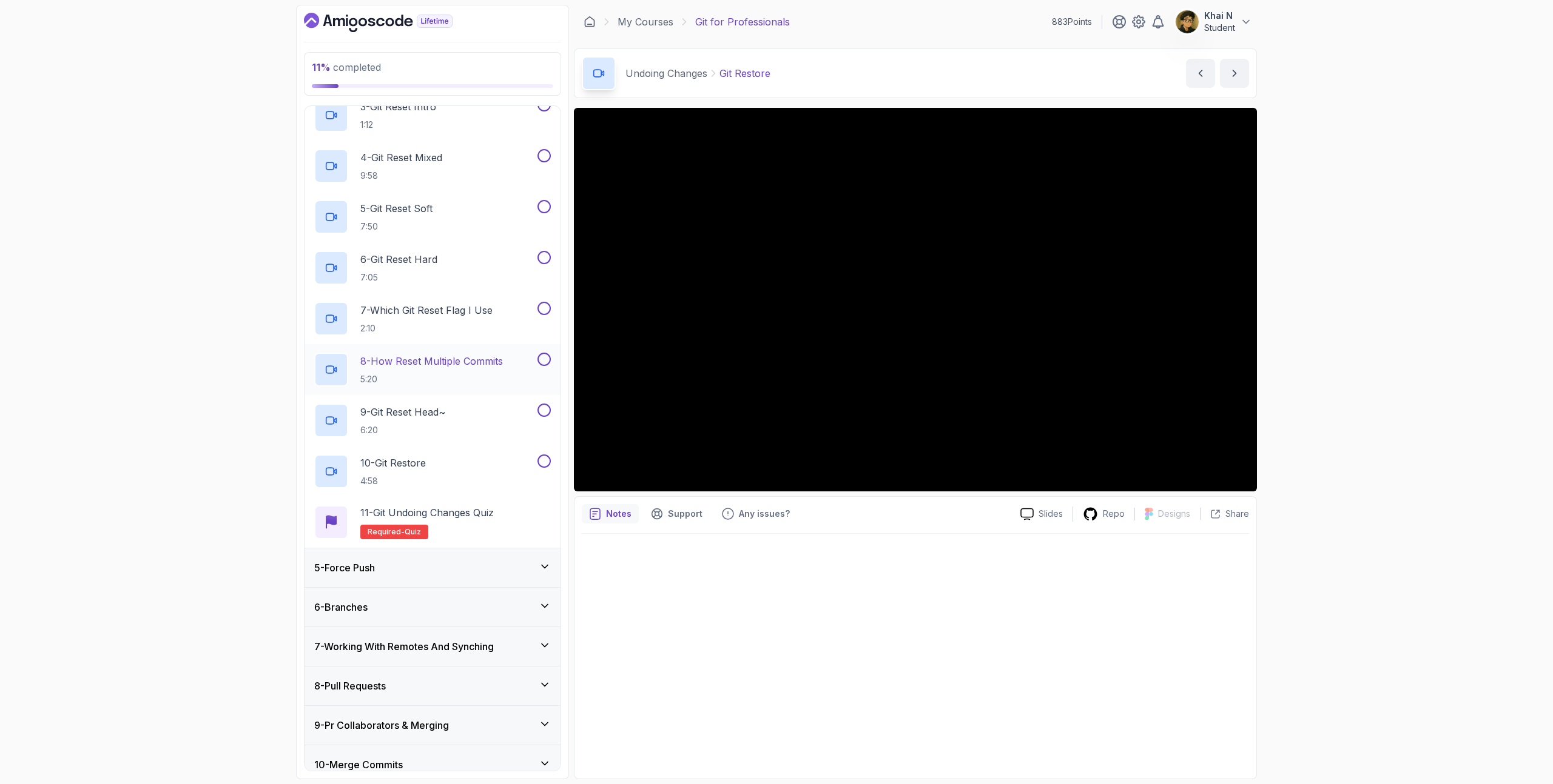
scroll to position [384, 0]
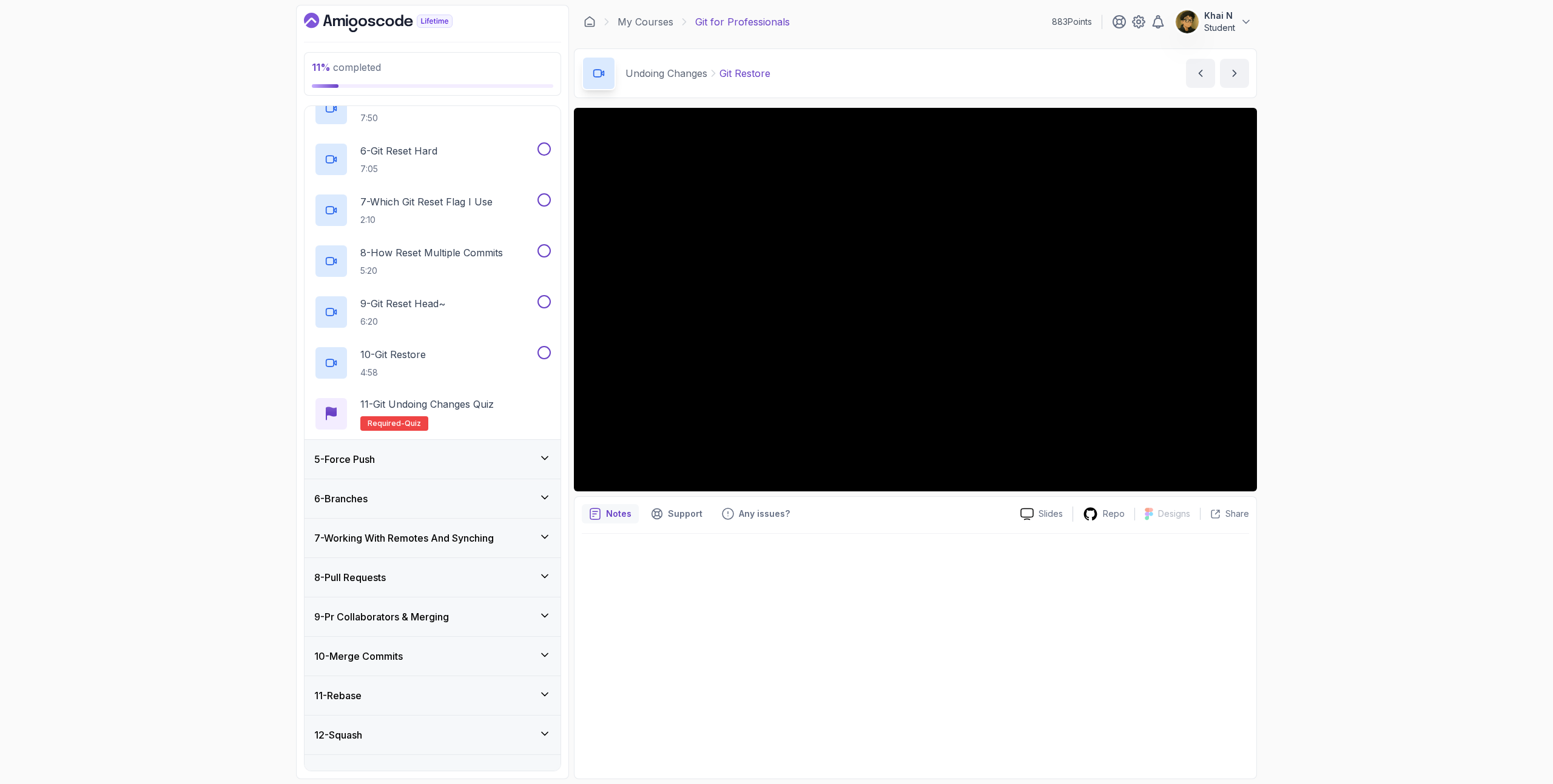
click at [449, 457] on div "5 - Force Push" at bounding box center [432, 459] width 237 height 14
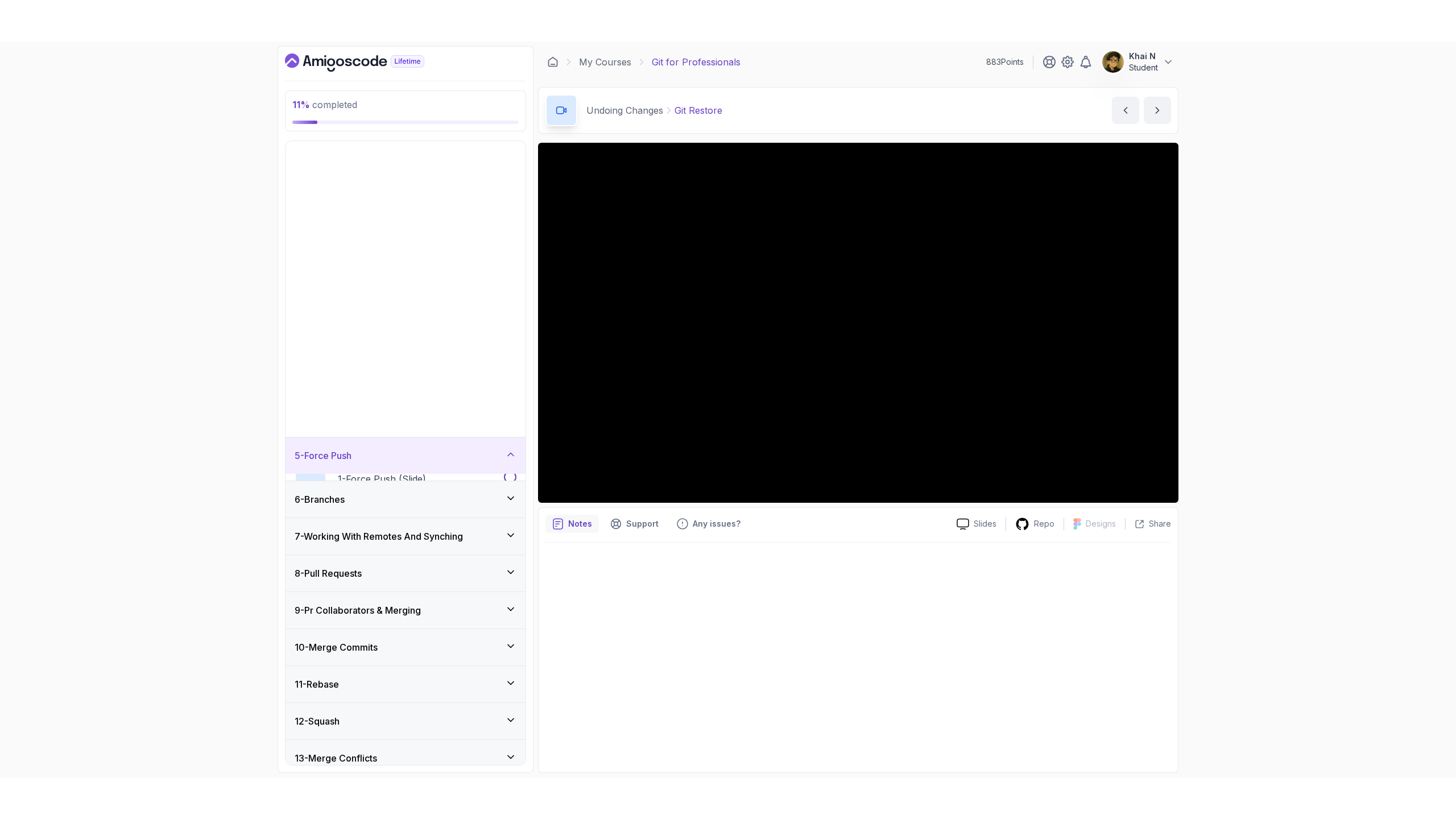
scroll to position [115, 0]
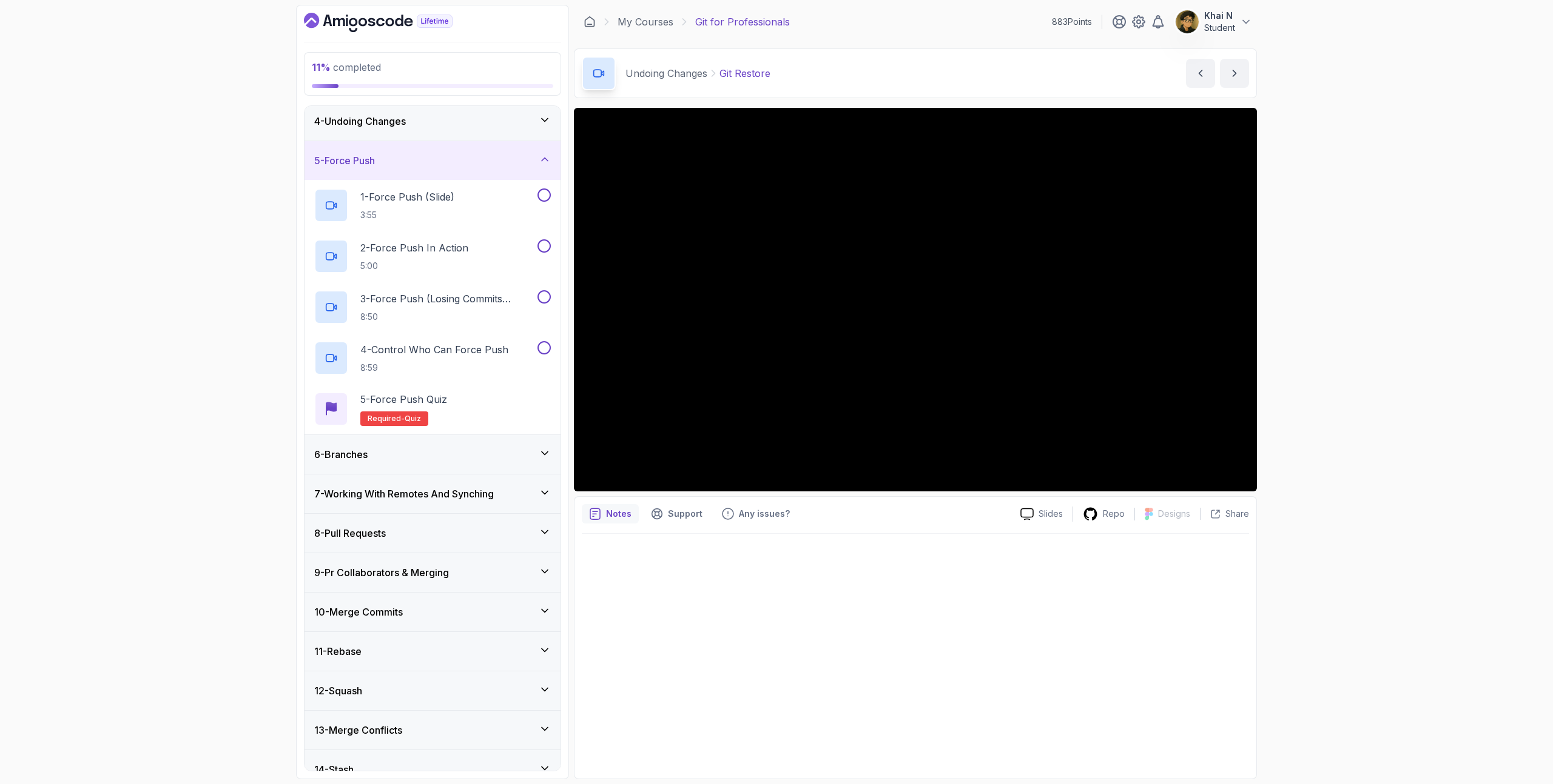
click at [472, 144] on div "5 - Force Push" at bounding box center [433, 161] width 256 height 39
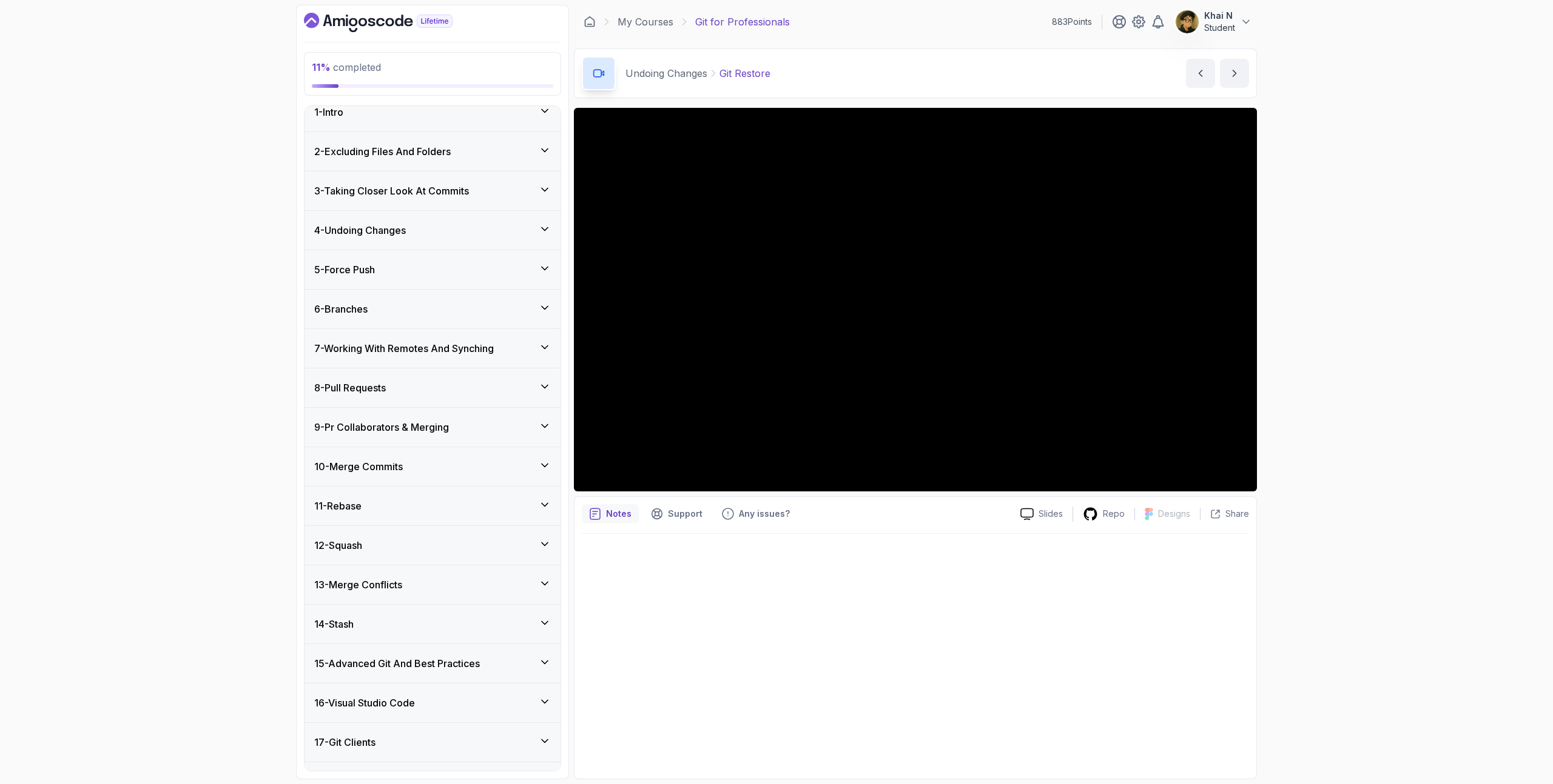
scroll to position [0, 0]
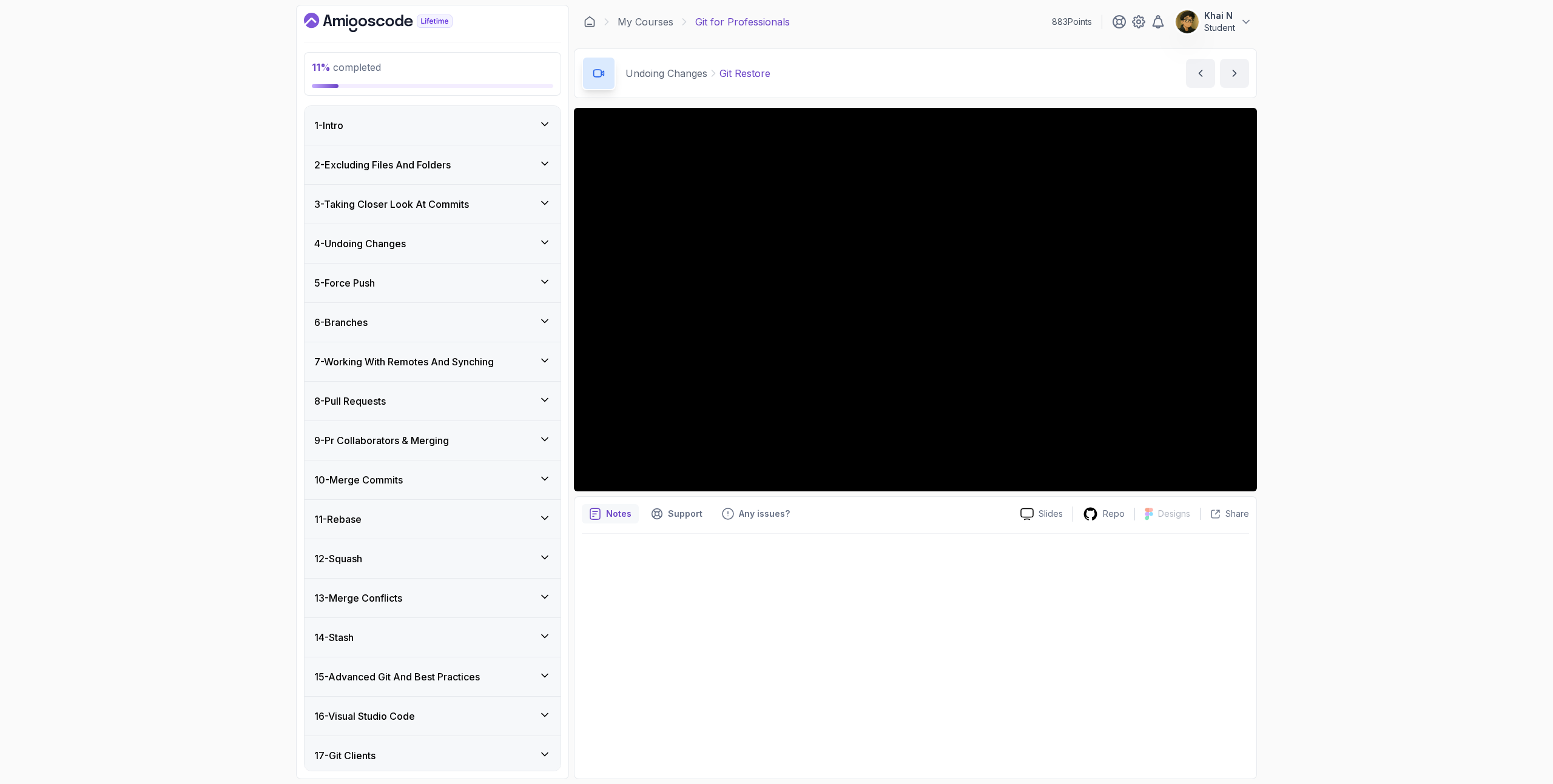
click at [451, 304] on div "6 - Branches" at bounding box center [433, 322] width 256 height 39
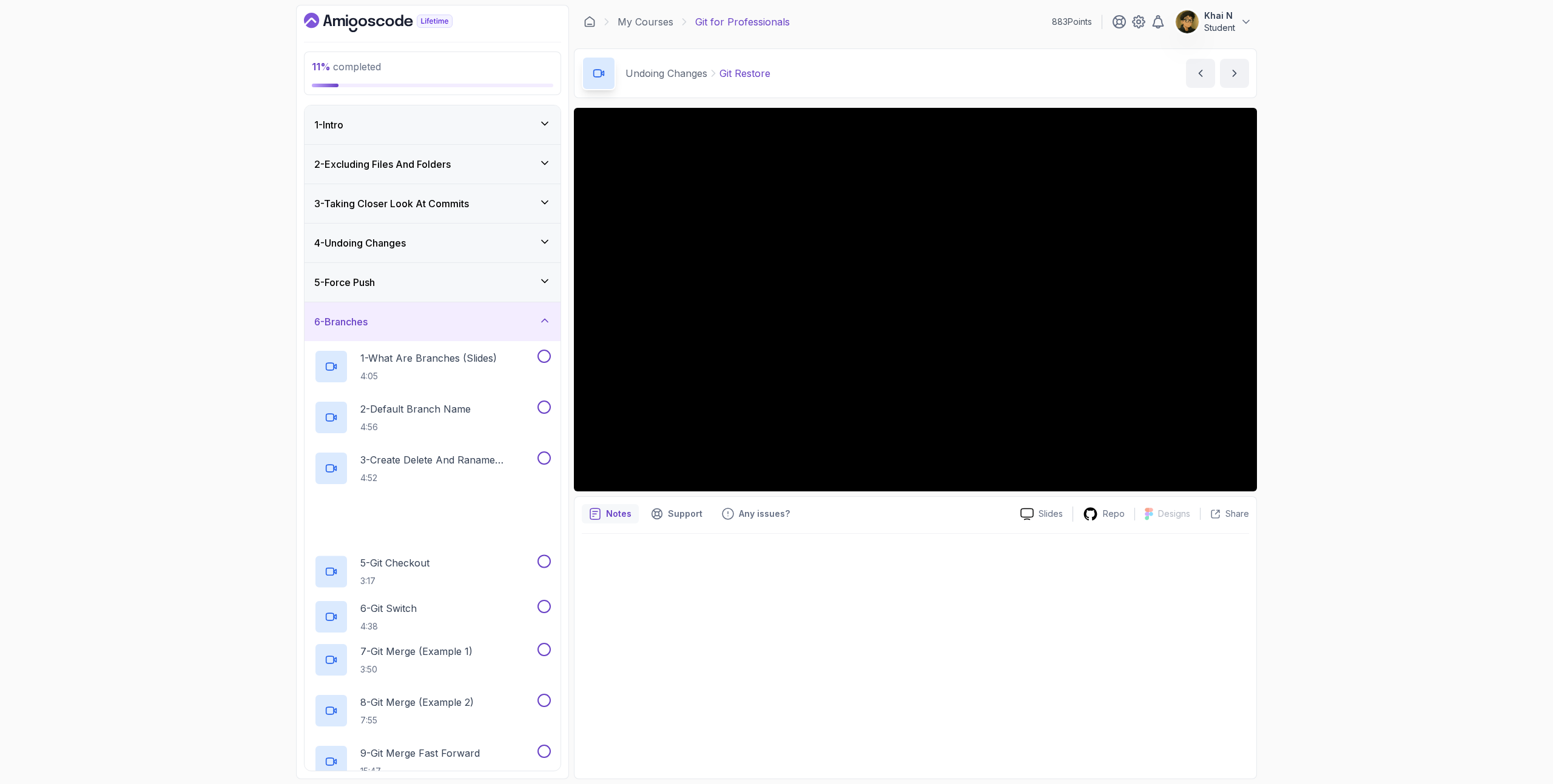
click at [448, 287] on div "5 - Force Push" at bounding box center [432, 282] width 237 height 14
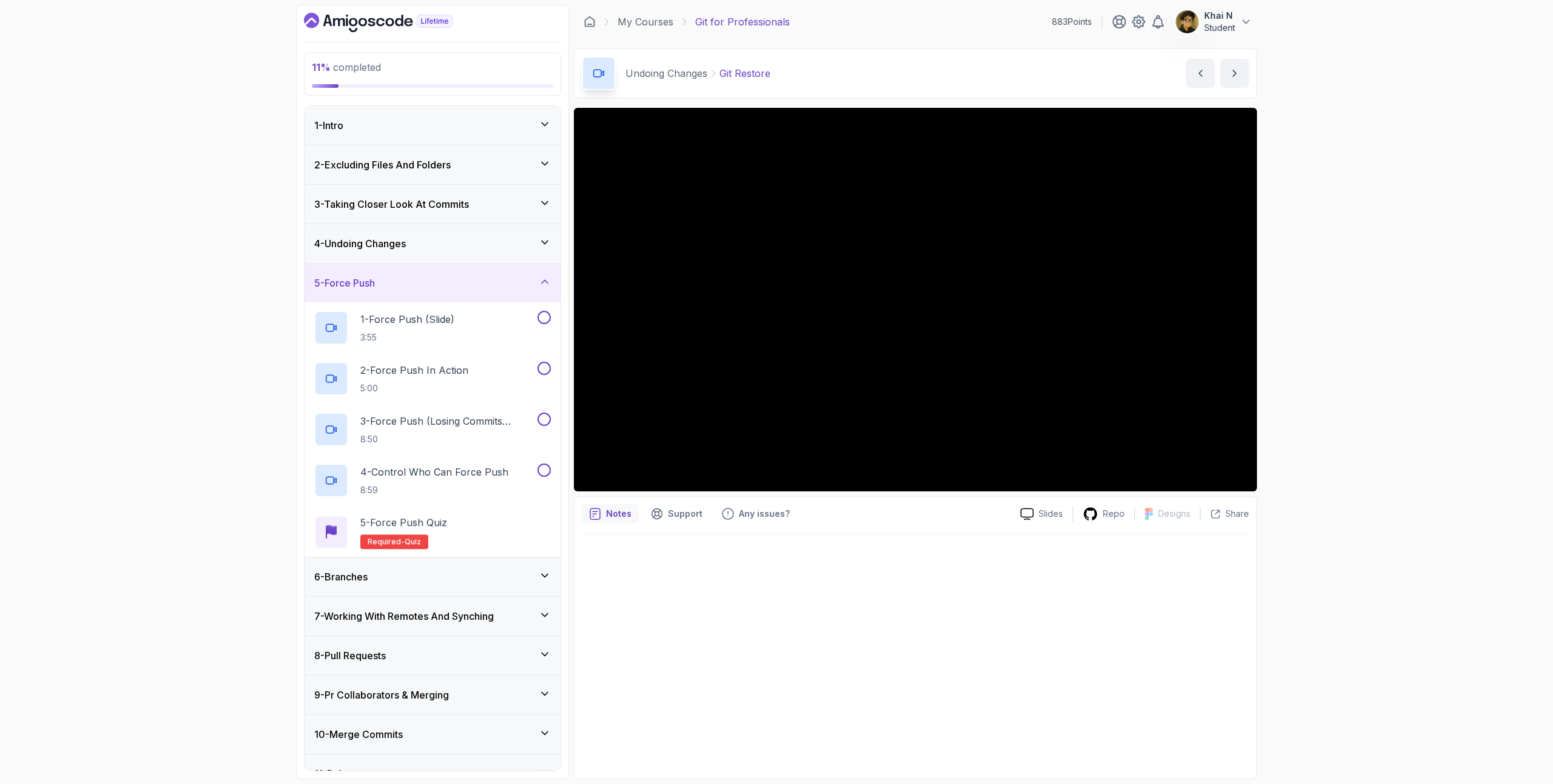
click at [448, 256] on div "4 - Undoing Changes" at bounding box center [433, 244] width 256 height 39
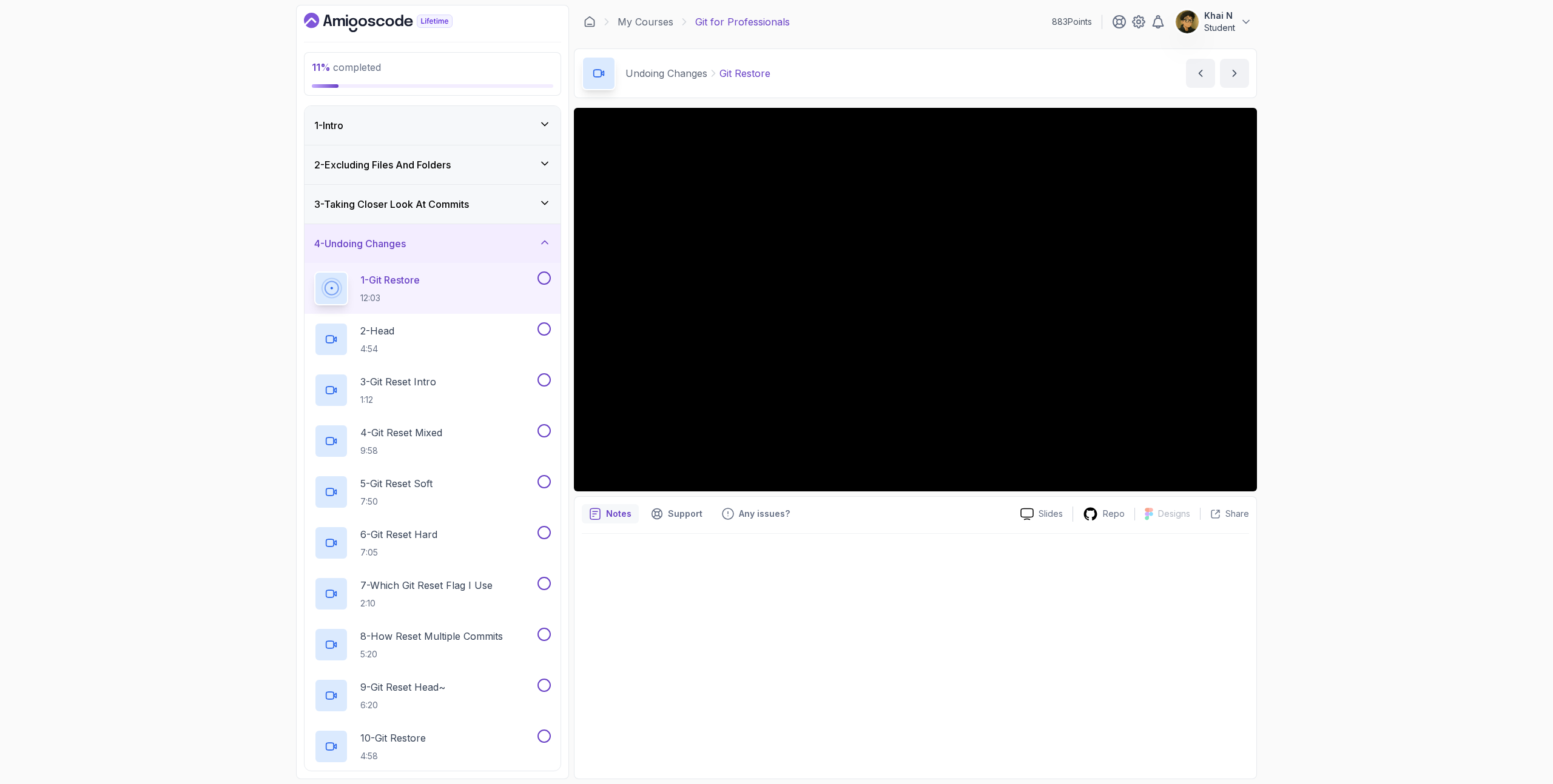
click at [1235, 18] on button "Khai N Student" at bounding box center [1213, 22] width 77 height 24
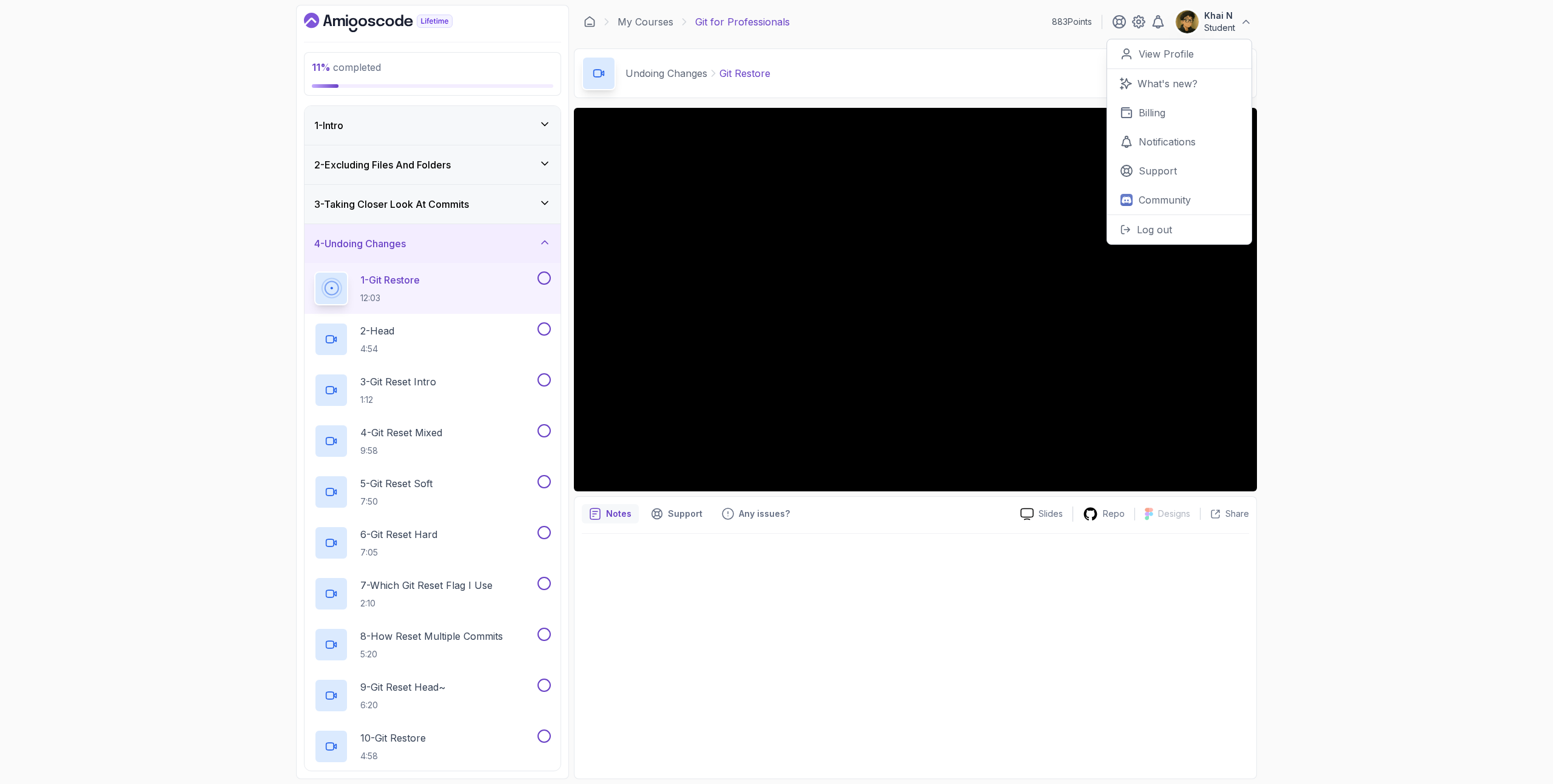
click at [1235, 18] on button "Khai N Student" at bounding box center [1213, 22] width 77 height 24
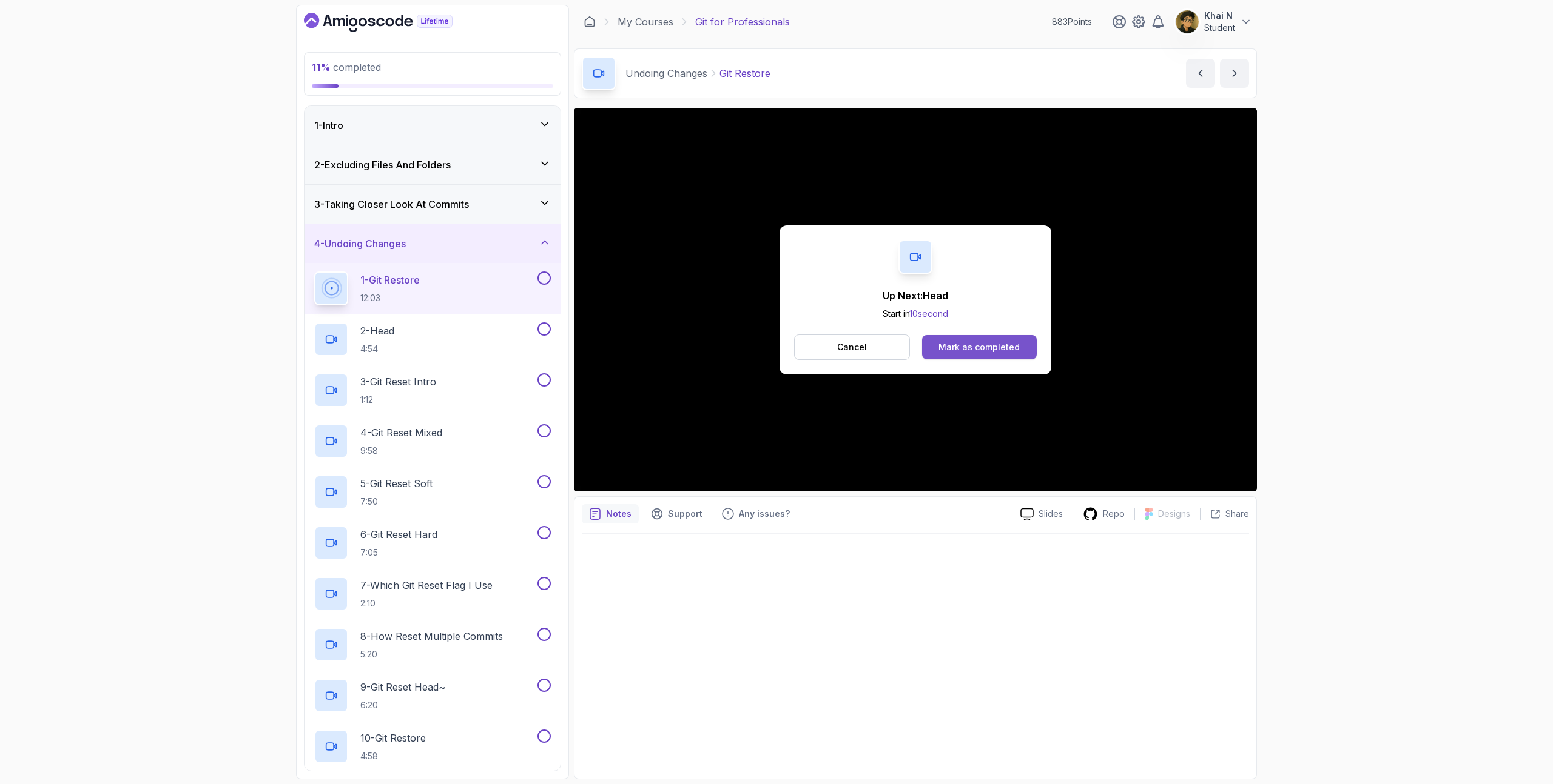
click at [1023, 350] on button "Mark as completed" at bounding box center [979, 347] width 115 height 24
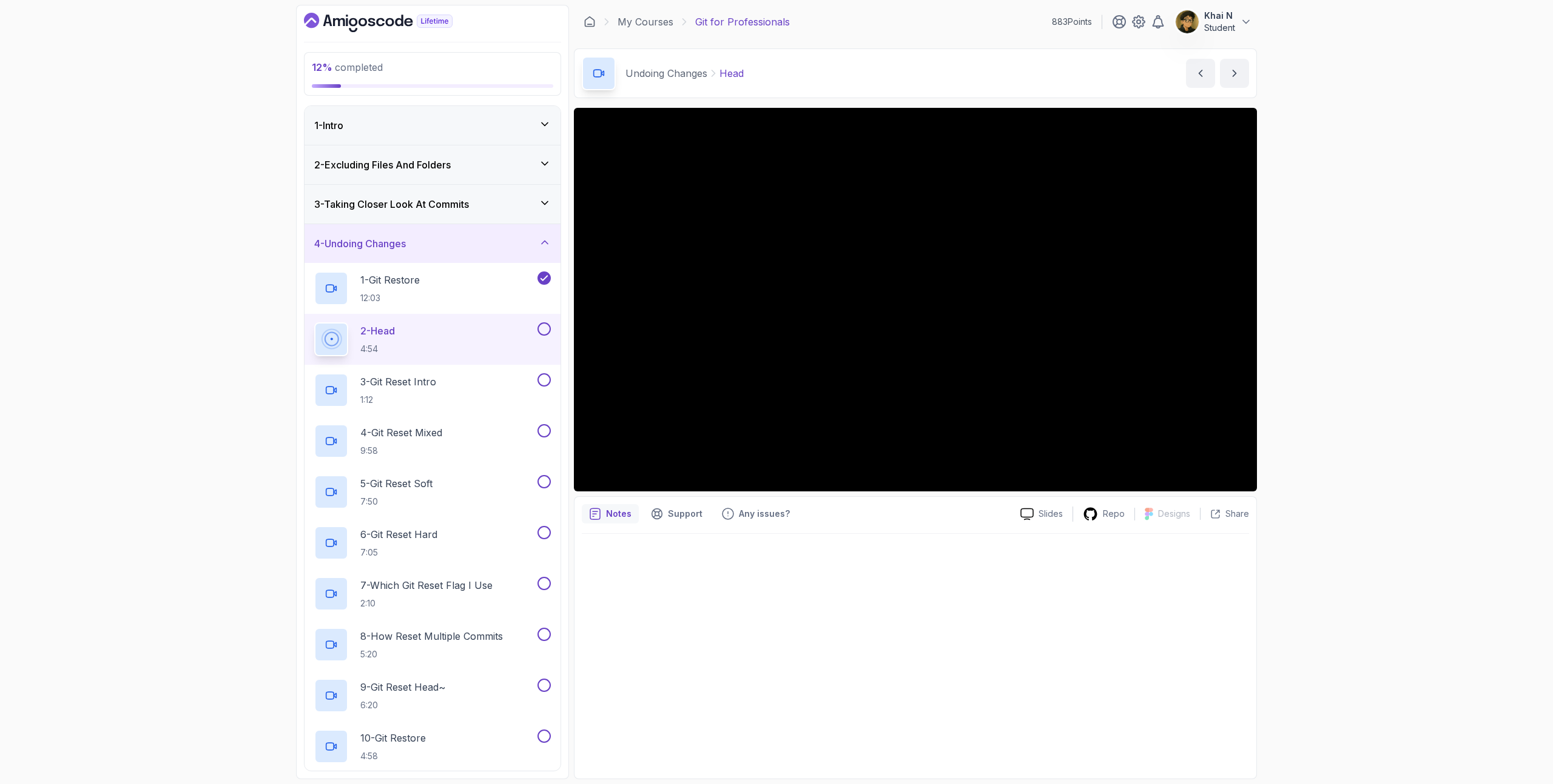
click at [356, 17] on icon "Dashboard" at bounding box center [378, 22] width 149 height 19
